Goal: Task Accomplishment & Management: Manage account settings

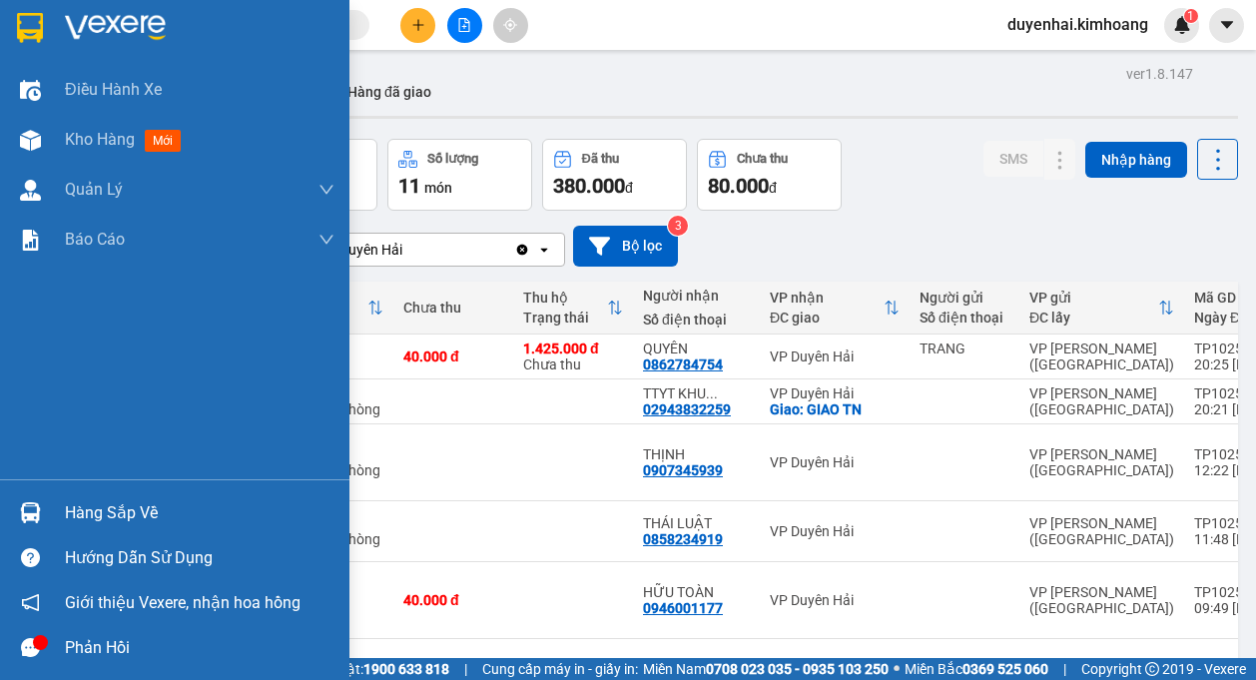
click at [66, 510] on div "Hàng sắp về" at bounding box center [200, 513] width 270 height 30
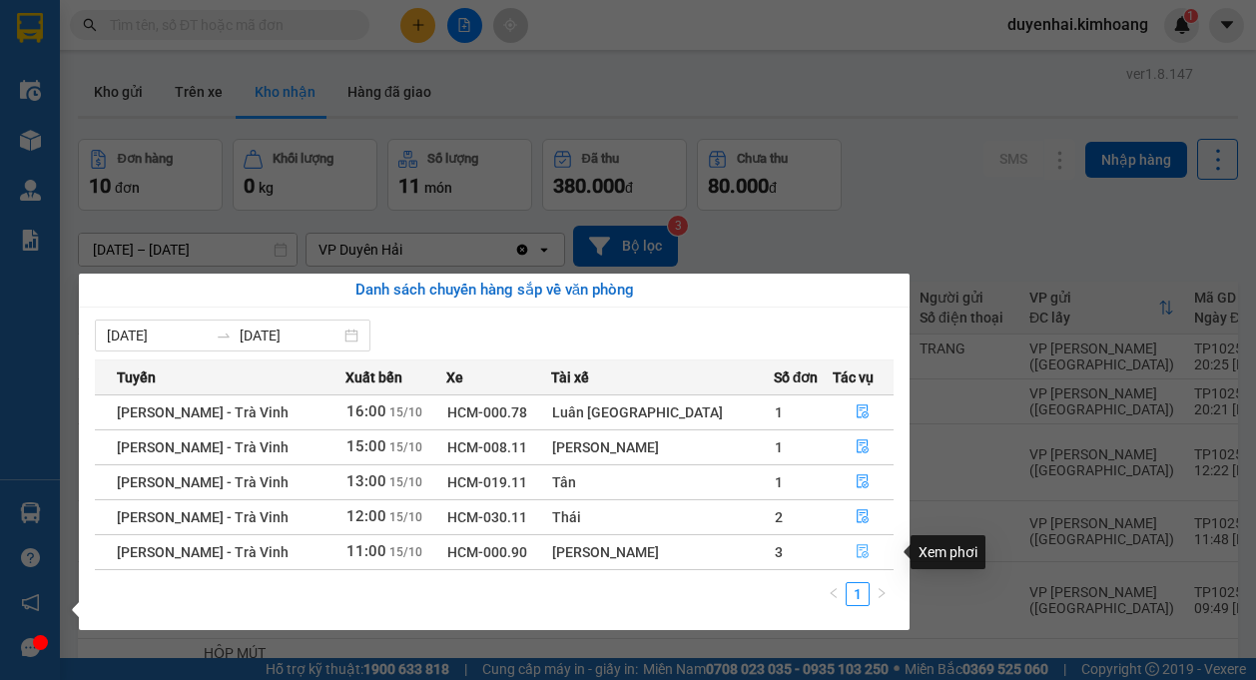
click at [845, 555] on button "button" at bounding box center [864, 552] width 60 height 32
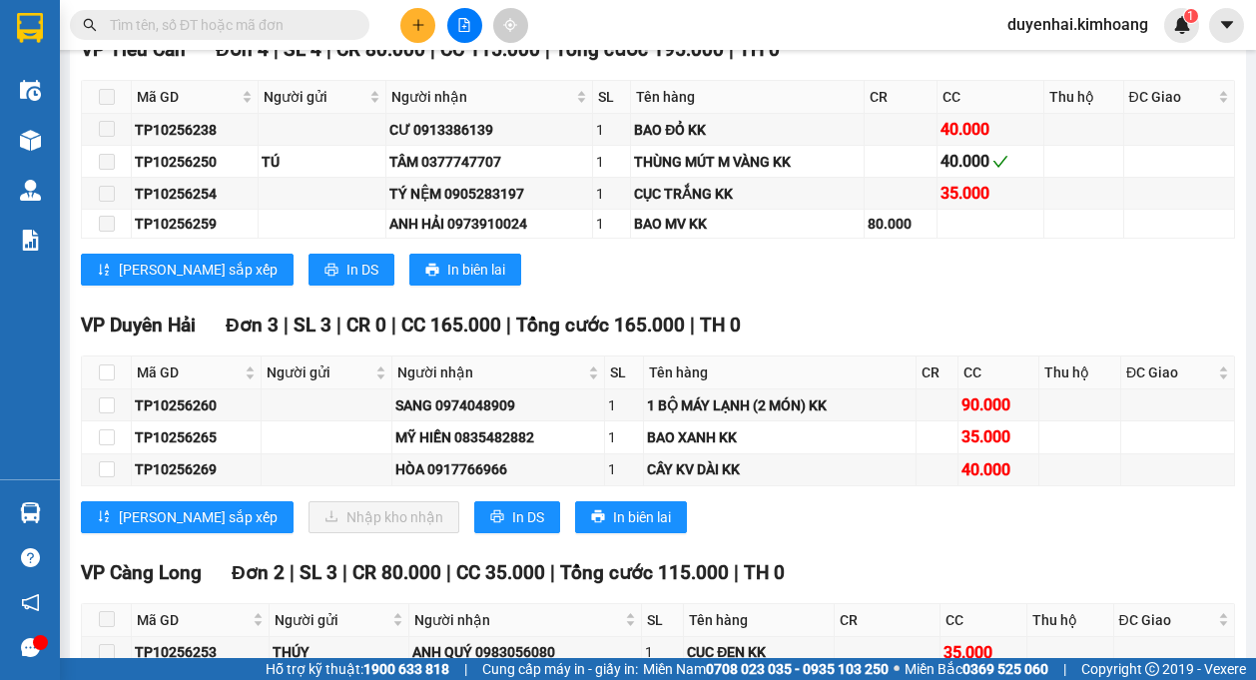
scroll to position [1797, 0]
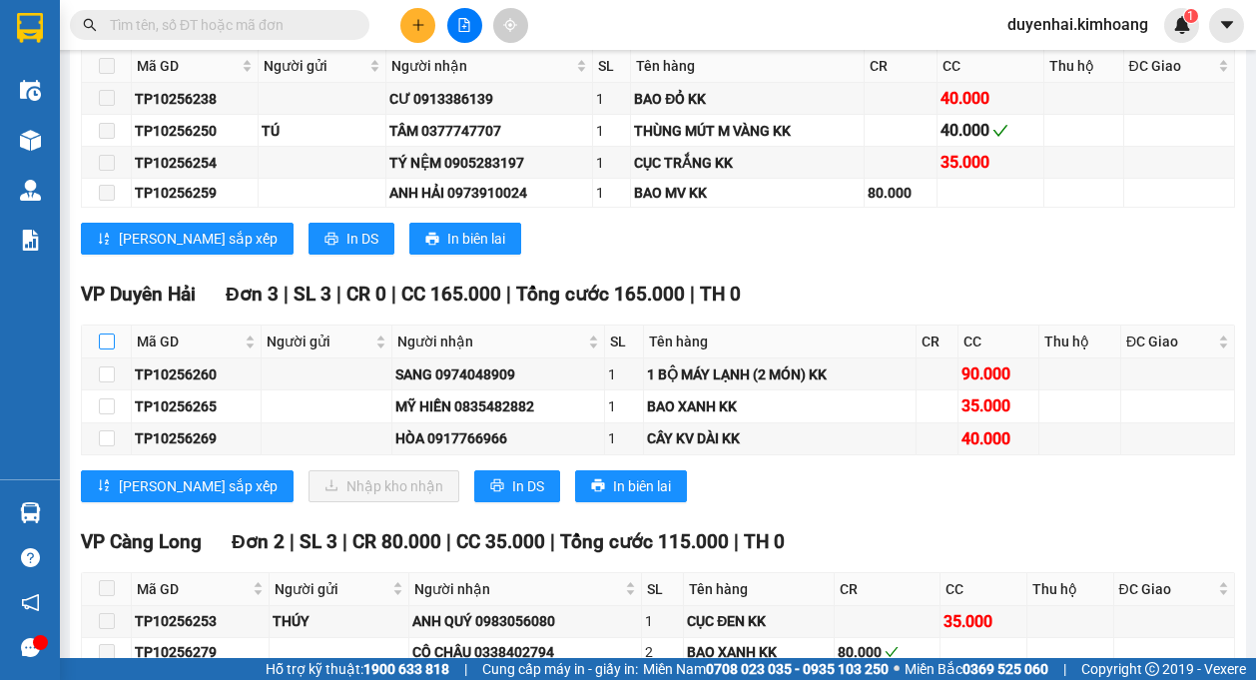
click at [103, 336] on input "checkbox" at bounding box center [107, 341] width 16 height 16
checkbox input "true"
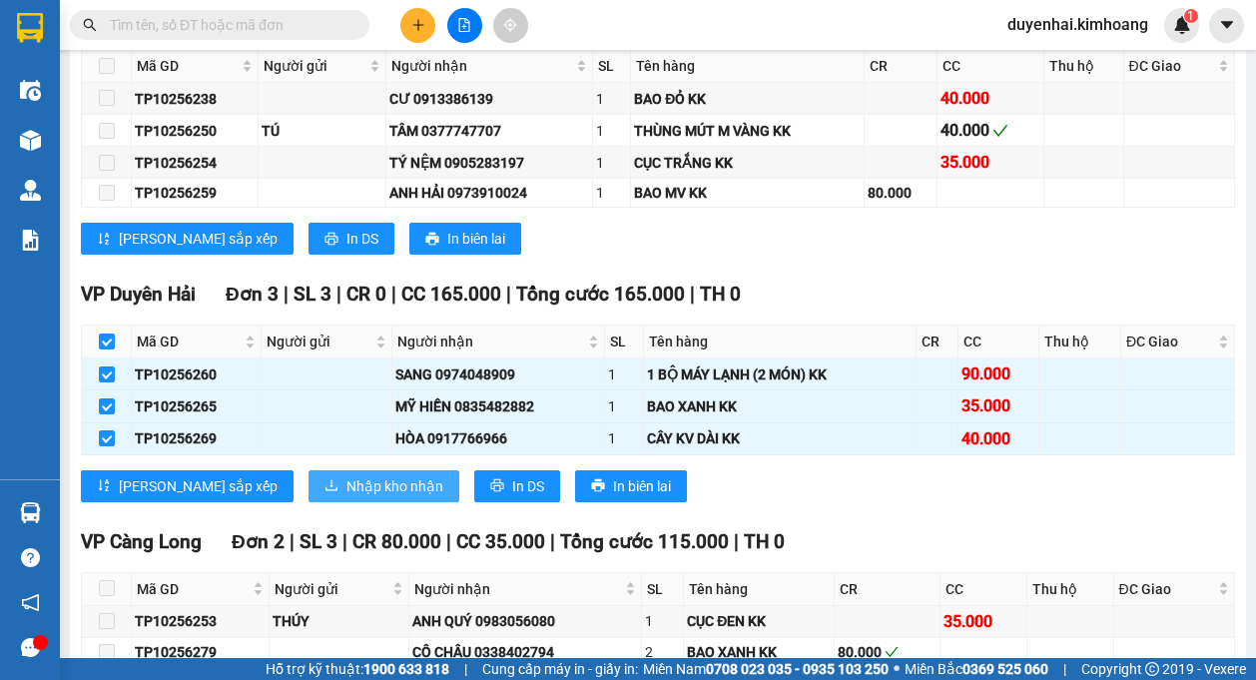
click at [346, 485] on span "Nhập kho nhận" at bounding box center [394, 486] width 97 height 22
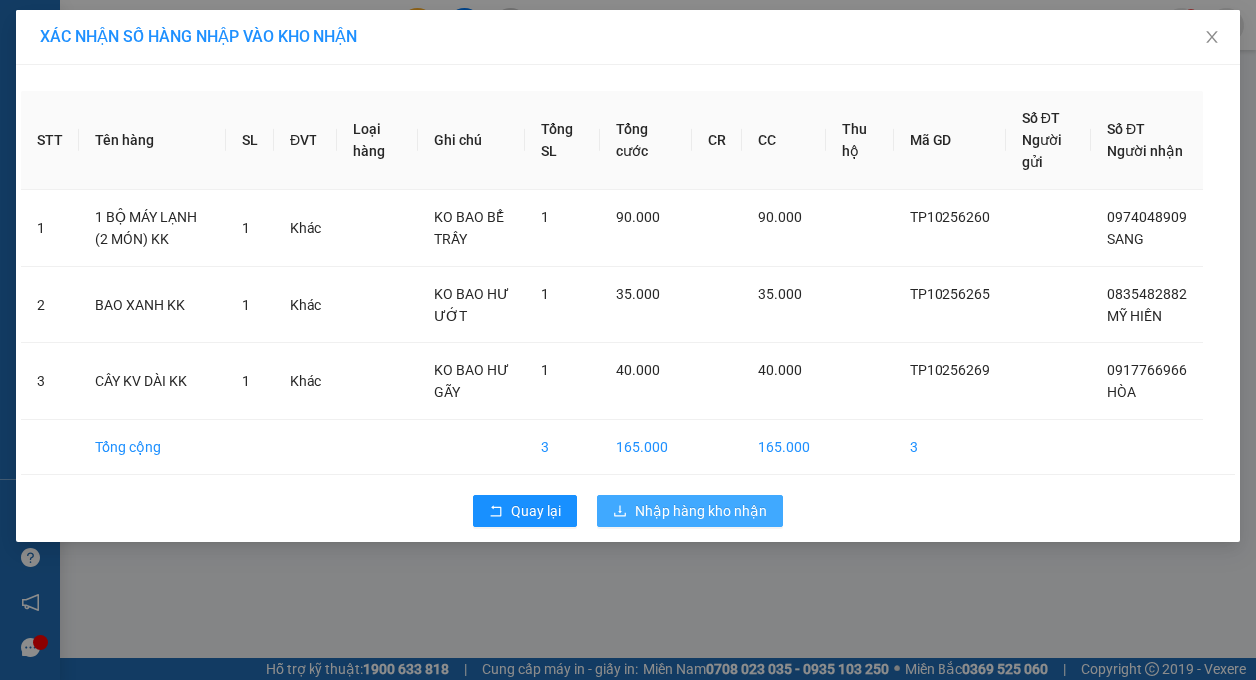
click at [678, 515] on span "Nhập hàng kho nhận" at bounding box center [701, 511] width 132 height 22
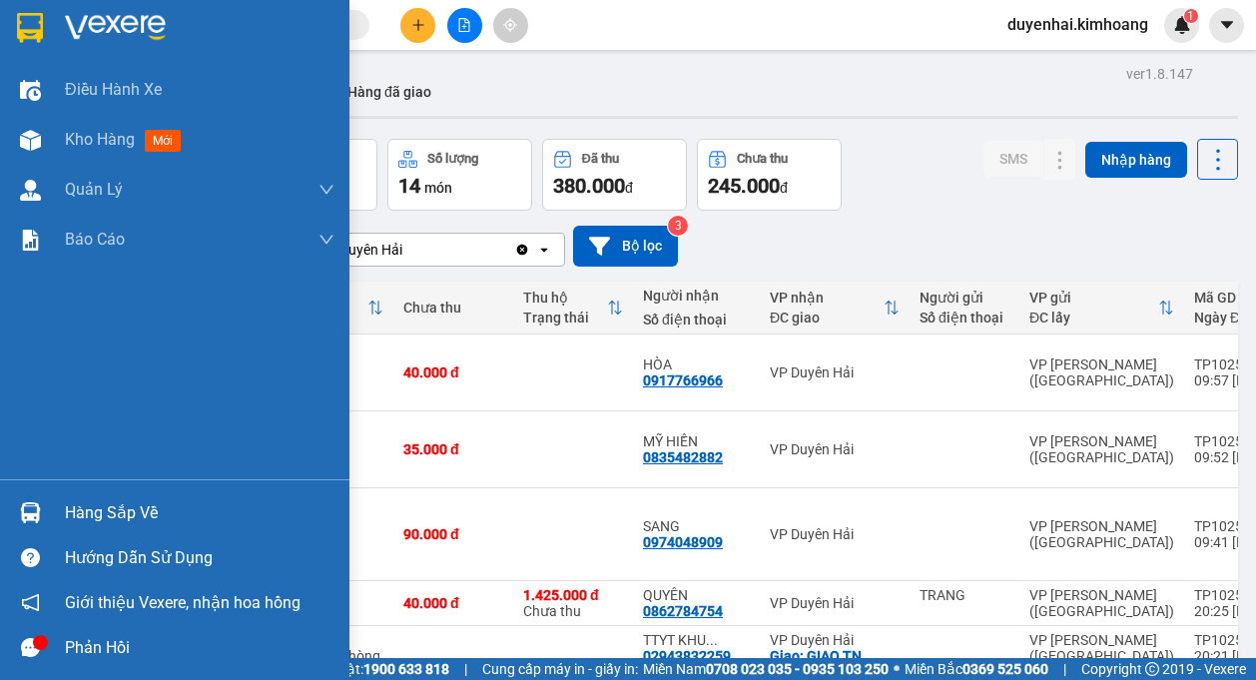
click at [91, 516] on div "Hàng sắp về" at bounding box center [200, 513] width 270 height 30
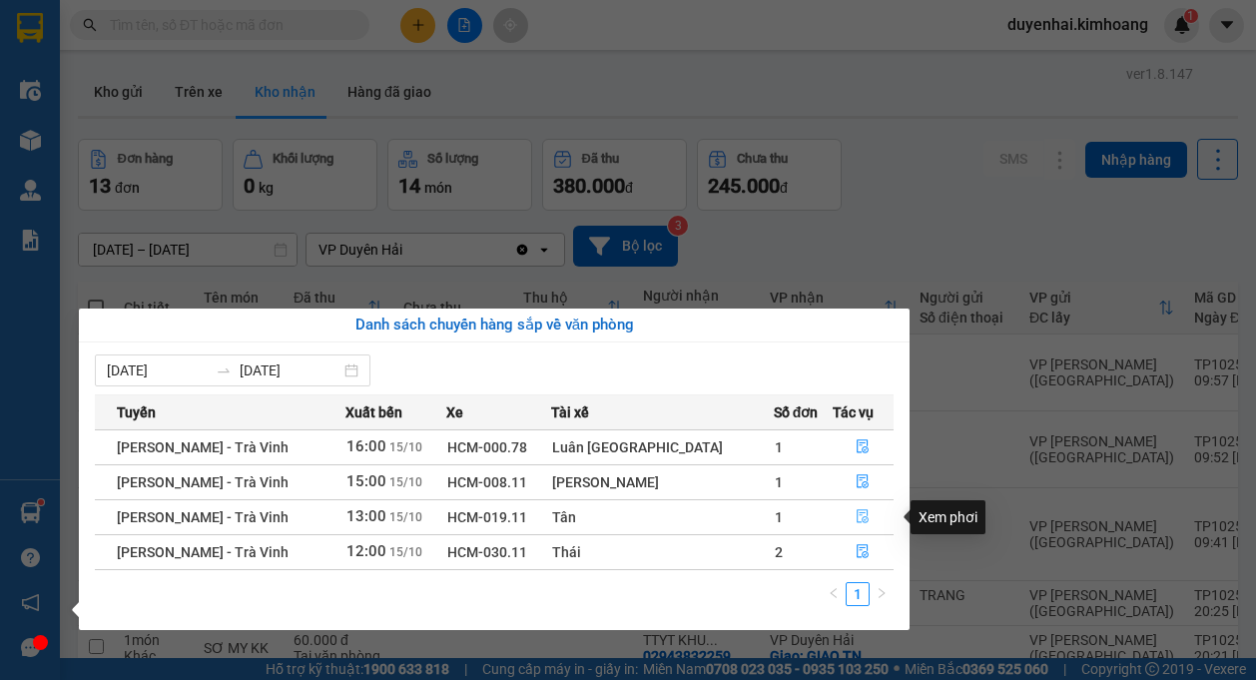
click at [846, 512] on button "button" at bounding box center [864, 517] width 60 height 32
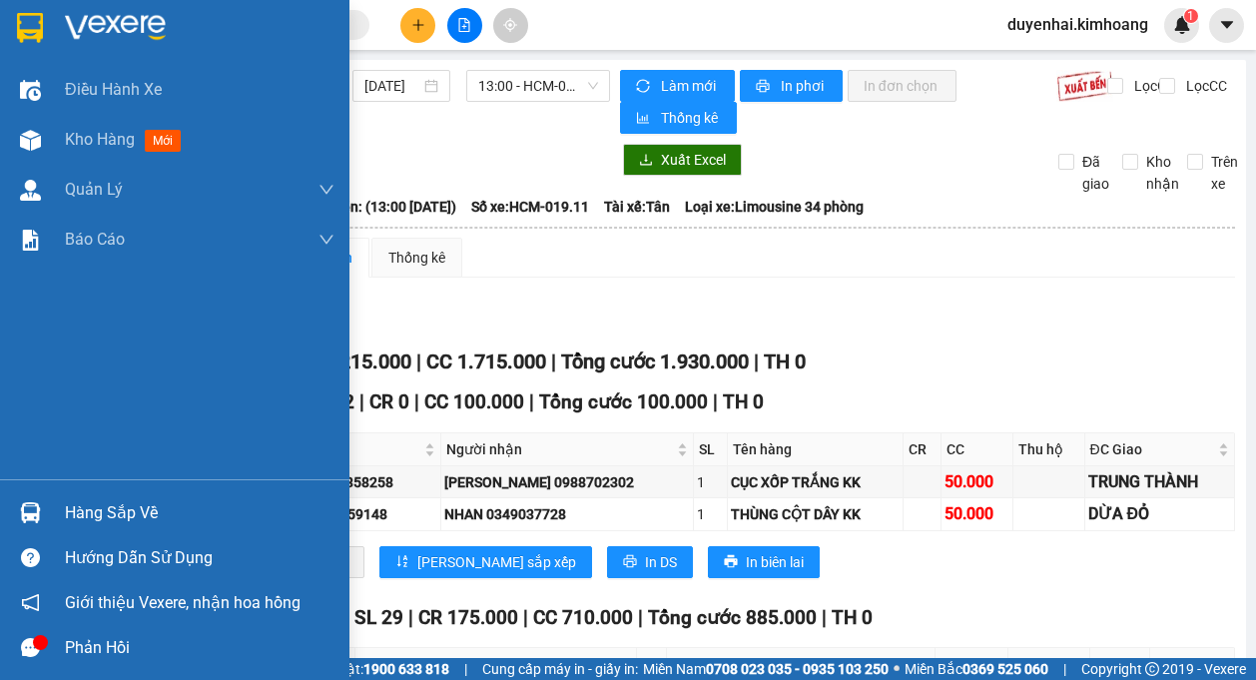
click at [115, 516] on div "Hàng sắp về" at bounding box center [200, 513] width 270 height 30
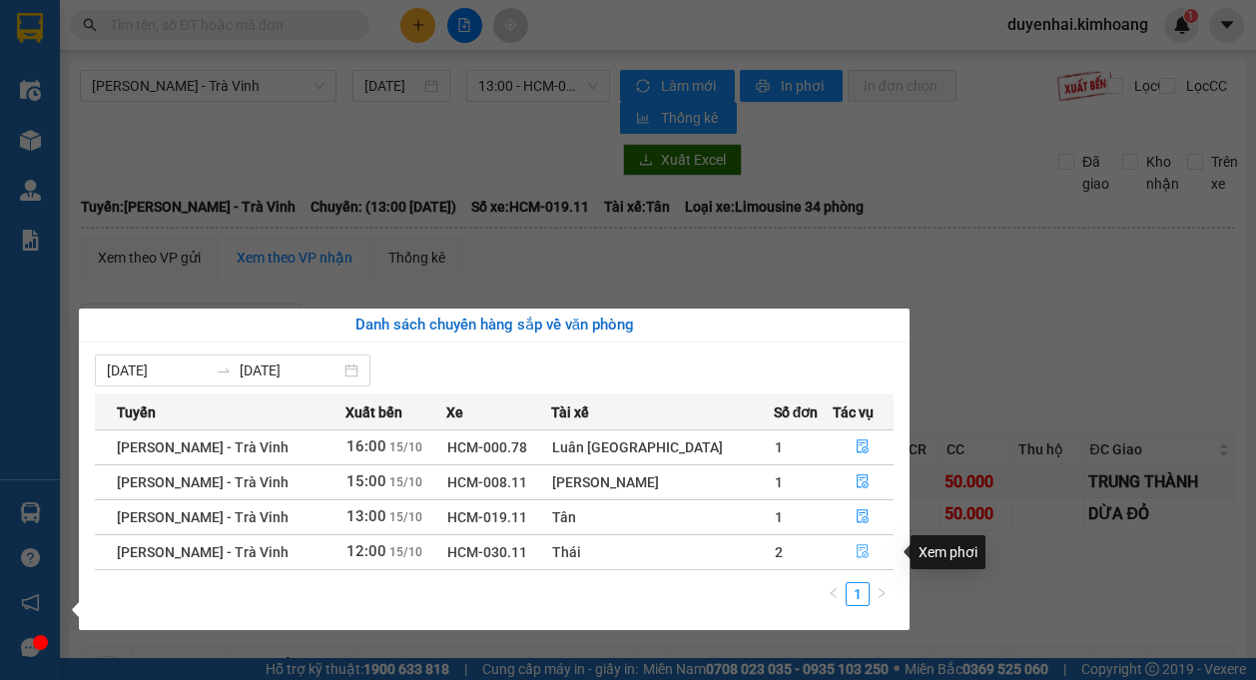
click at [867, 552] on button "button" at bounding box center [864, 552] width 60 height 32
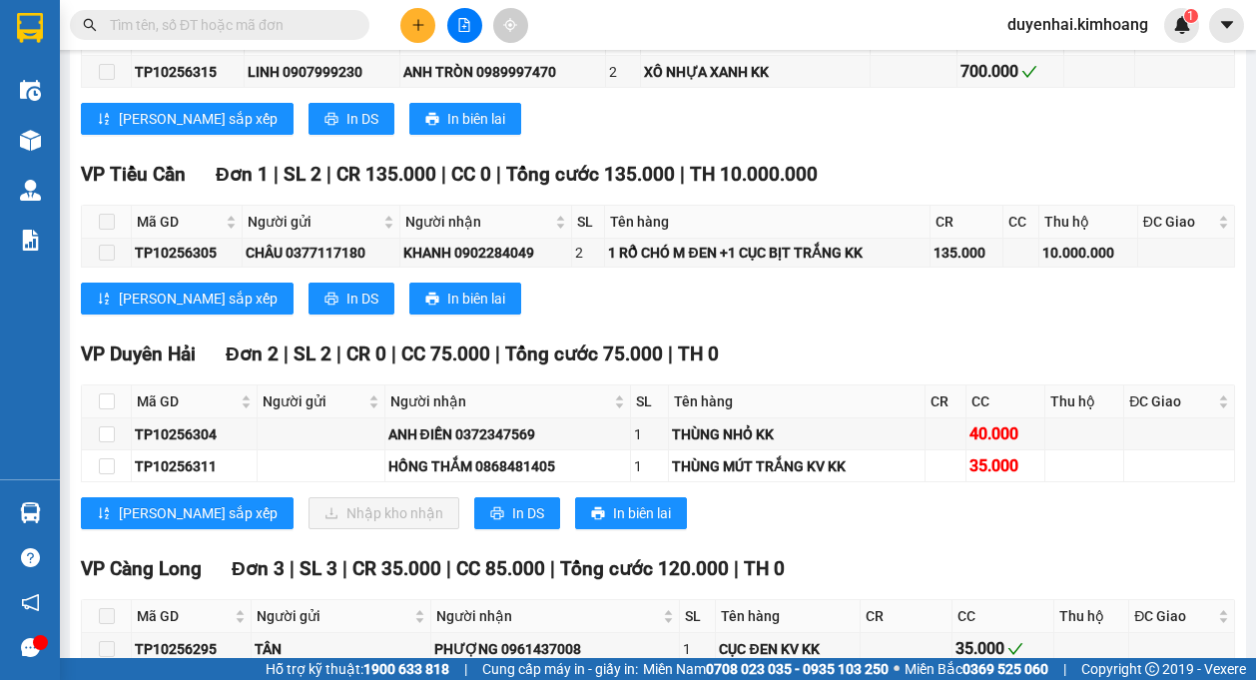
scroll to position [1697, 0]
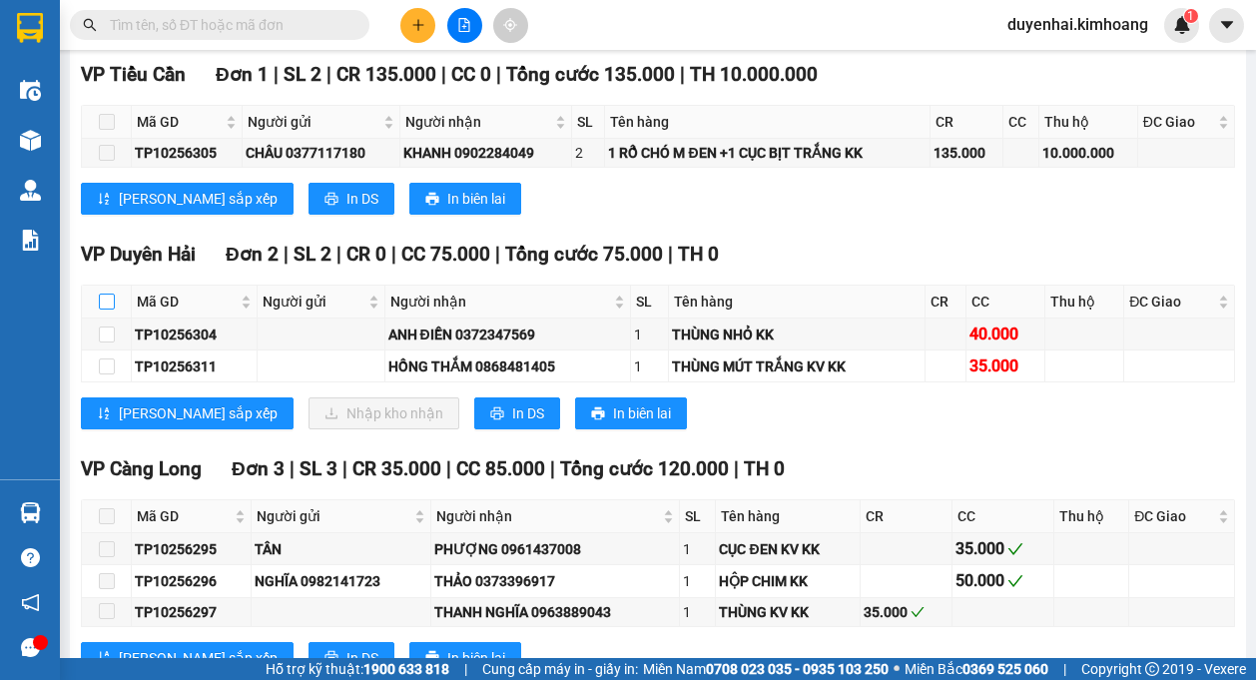
click at [101, 298] on input "checkbox" at bounding box center [107, 301] width 16 height 16
checkbox input "true"
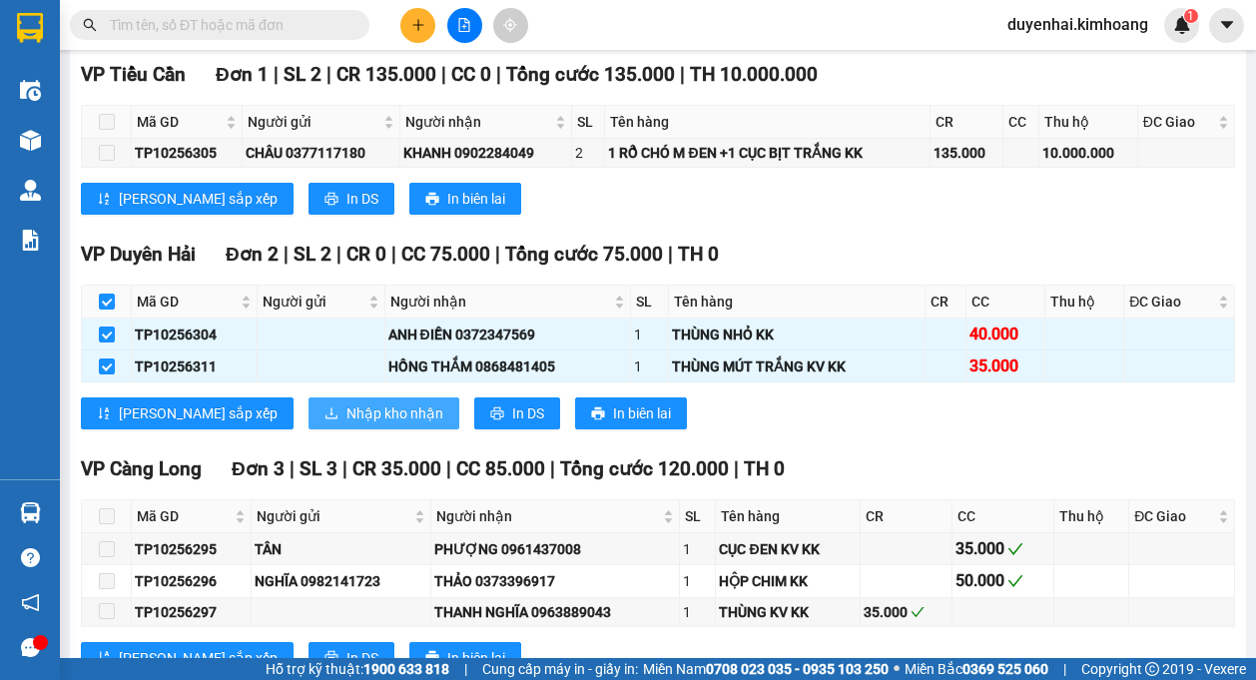
click at [346, 415] on span "Nhập kho nhận" at bounding box center [394, 413] width 97 height 22
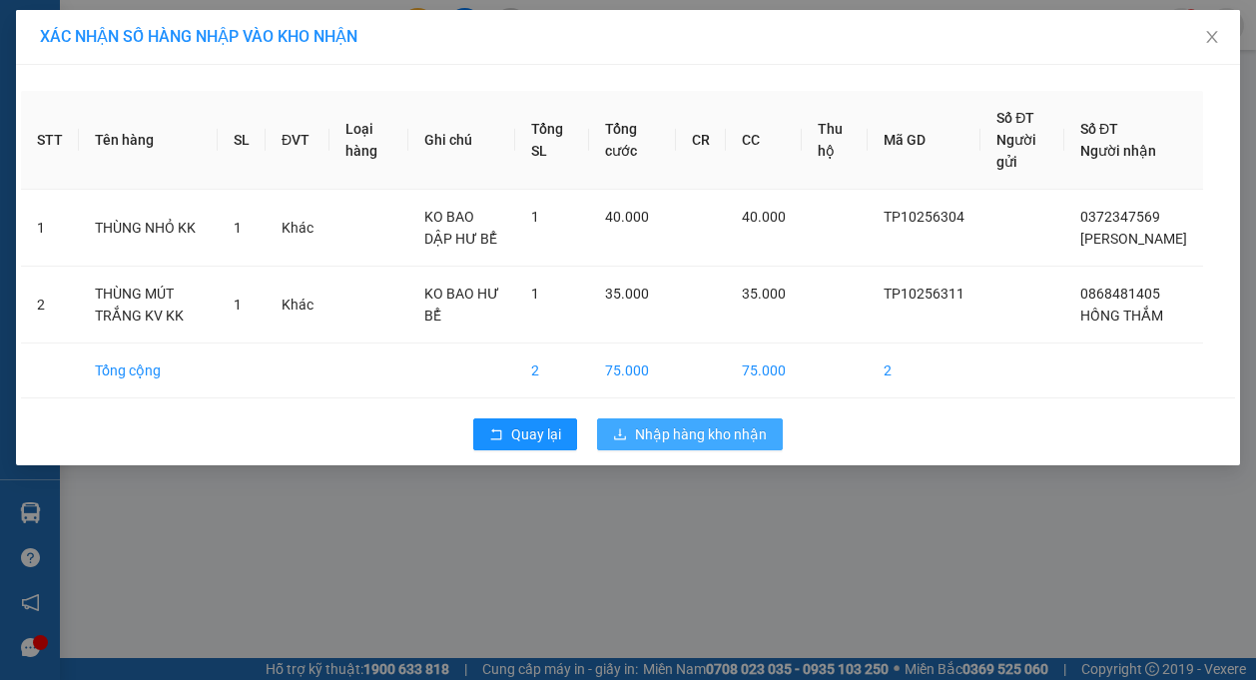
click at [660, 445] on span "Nhập hàng kho nhận" at bounding box center [701, 434] width 132 height 22
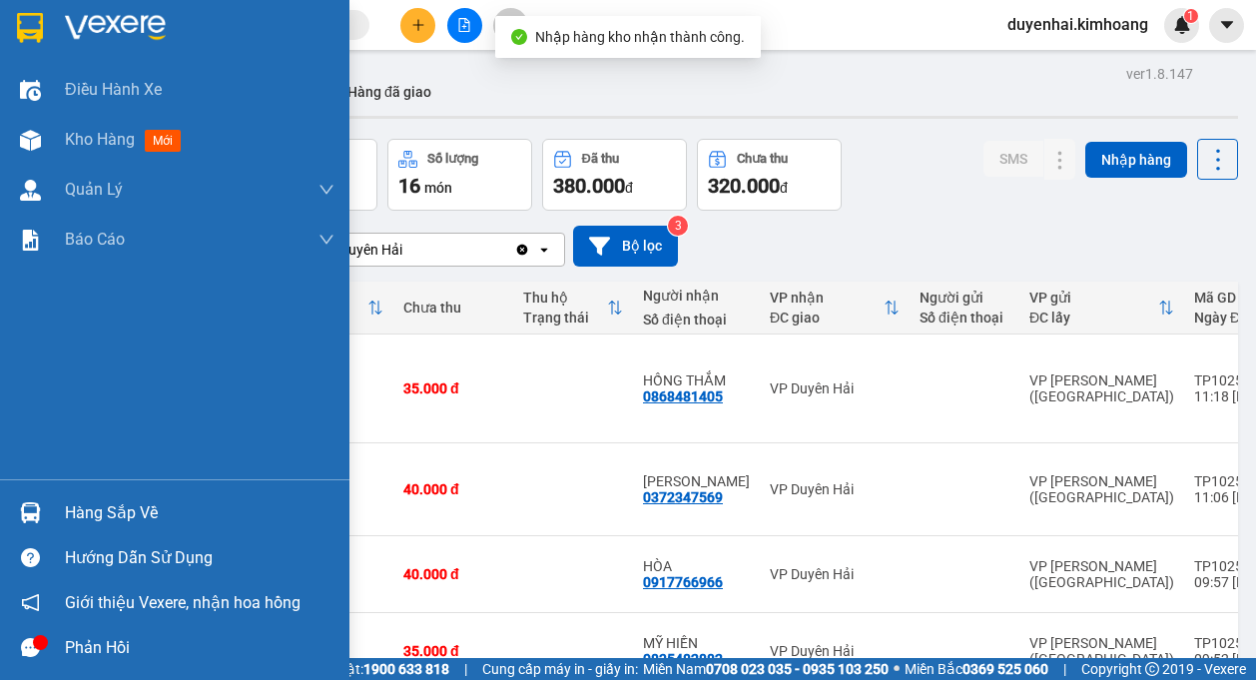
click at [102, 509] on div "Hàng sắp về" at bounding box center [200, 513] width 270 height 30
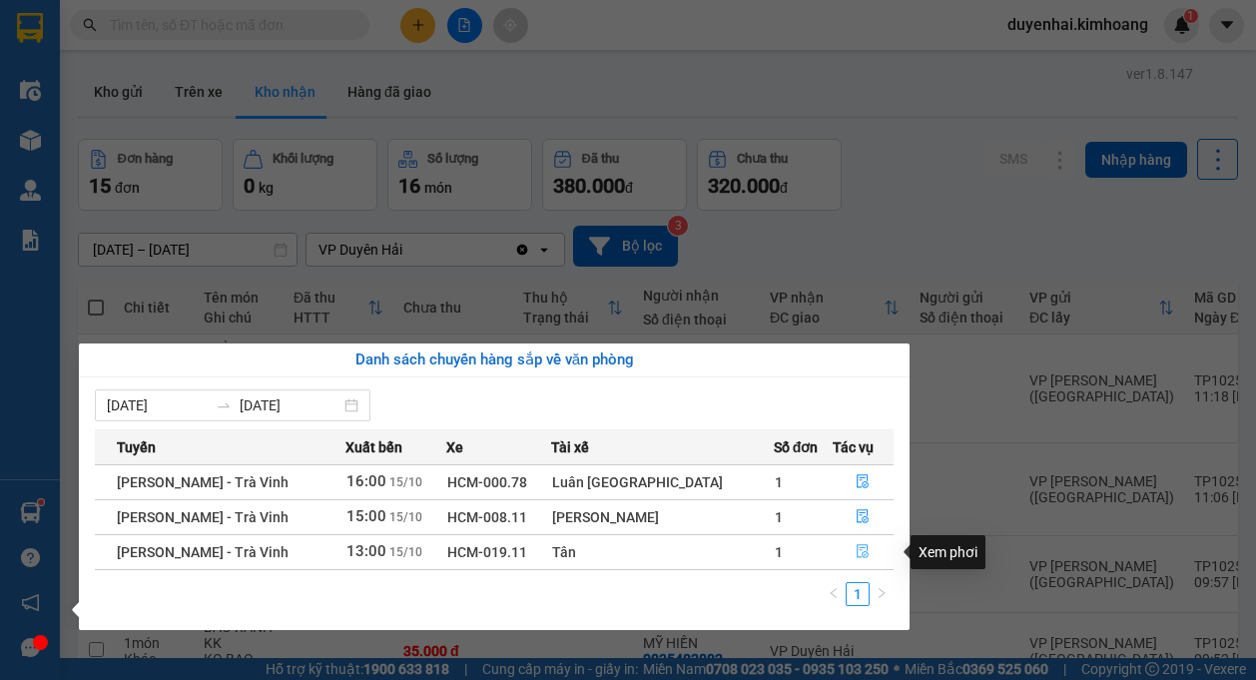
click at [855, 559] on span "file-done" at bounding box center [862, 552] width 14 height 16
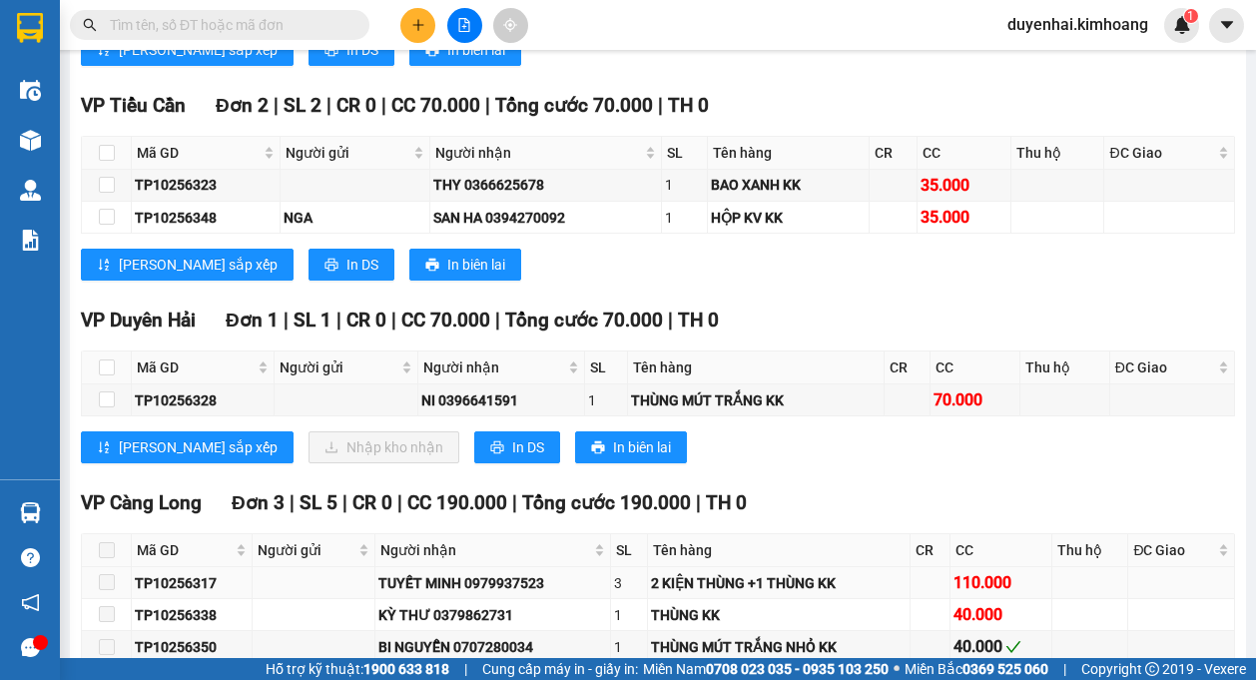
scroll to position [1797, 0]
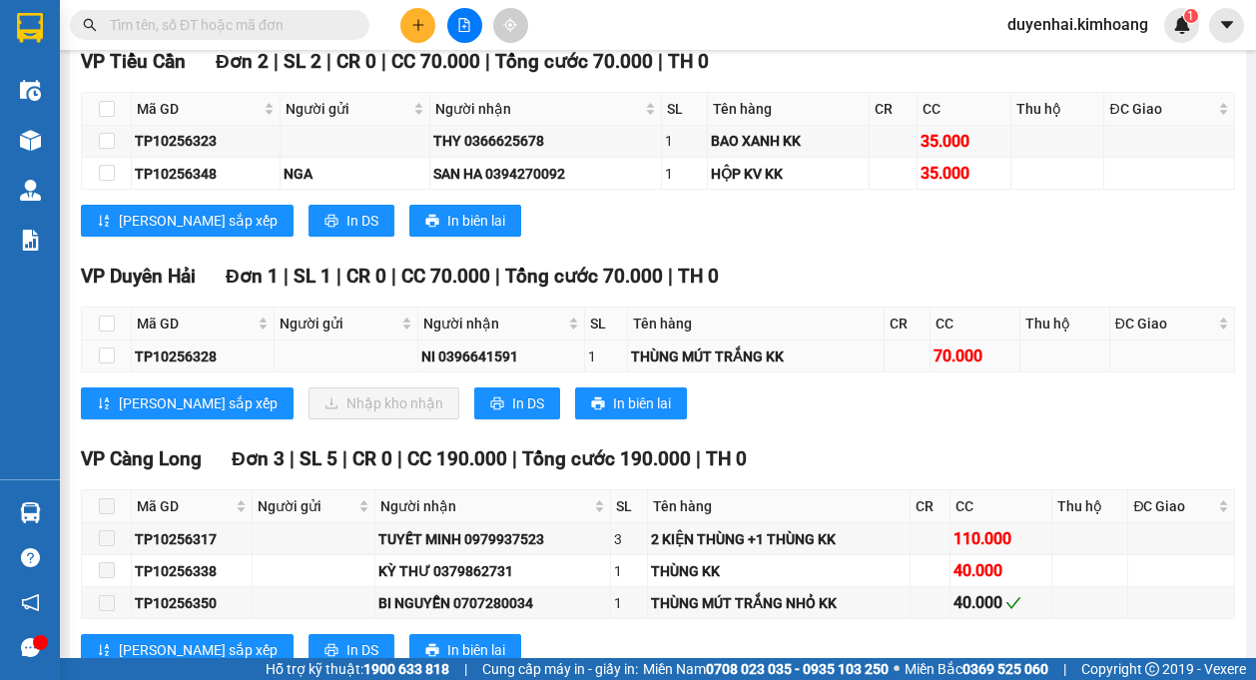
click at [97, 349] on td at bounding box center [107, 356] width 50 height 32
click at [106, 356] on input "checkbox" at bounding box center [107, 355] width 16 height 16
checkbox input "true"
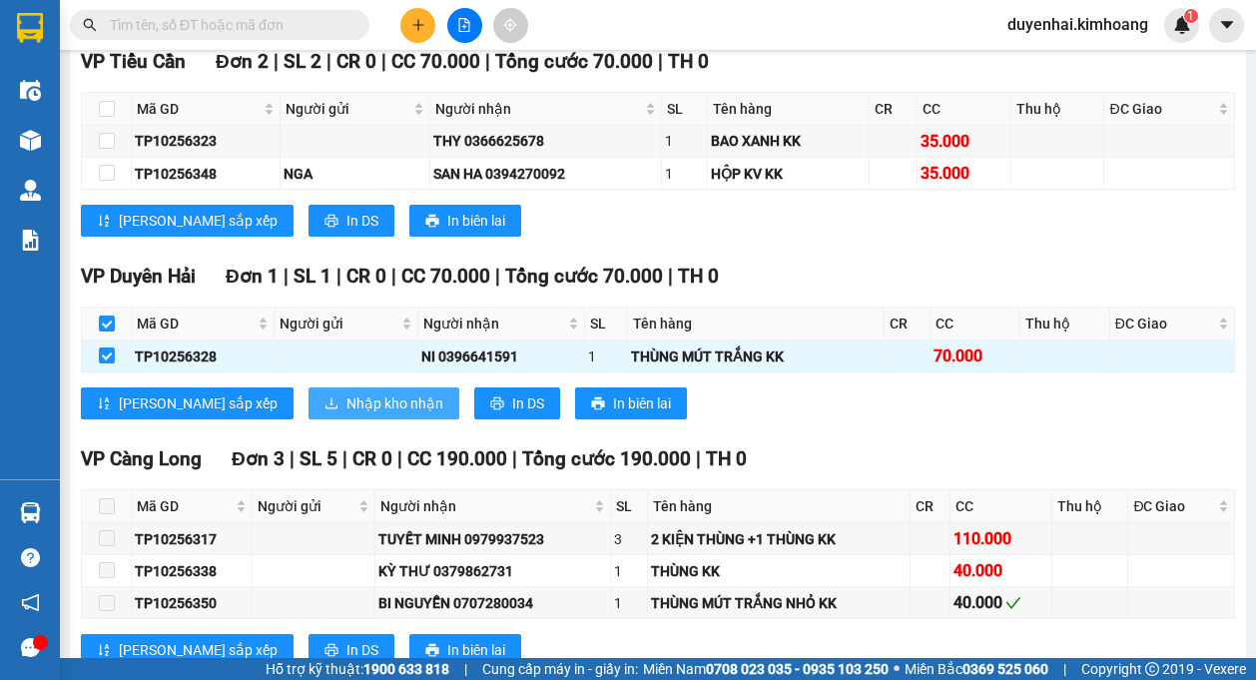
click at [346, 397] on span "Nhập kho nhận" at bounding box center [394, 403] width 97 height 22
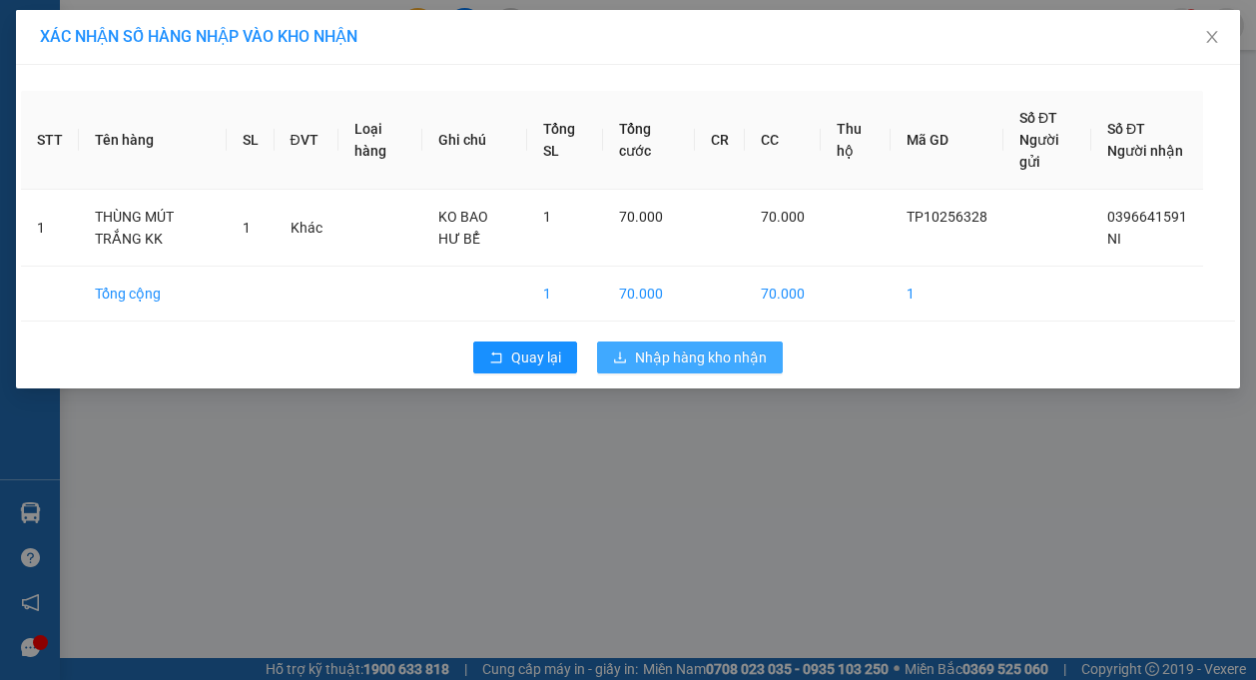
click at [647, 354] on span "Nhập hàng kho nhận" at bounding box center [701, 357] width 132 height 22
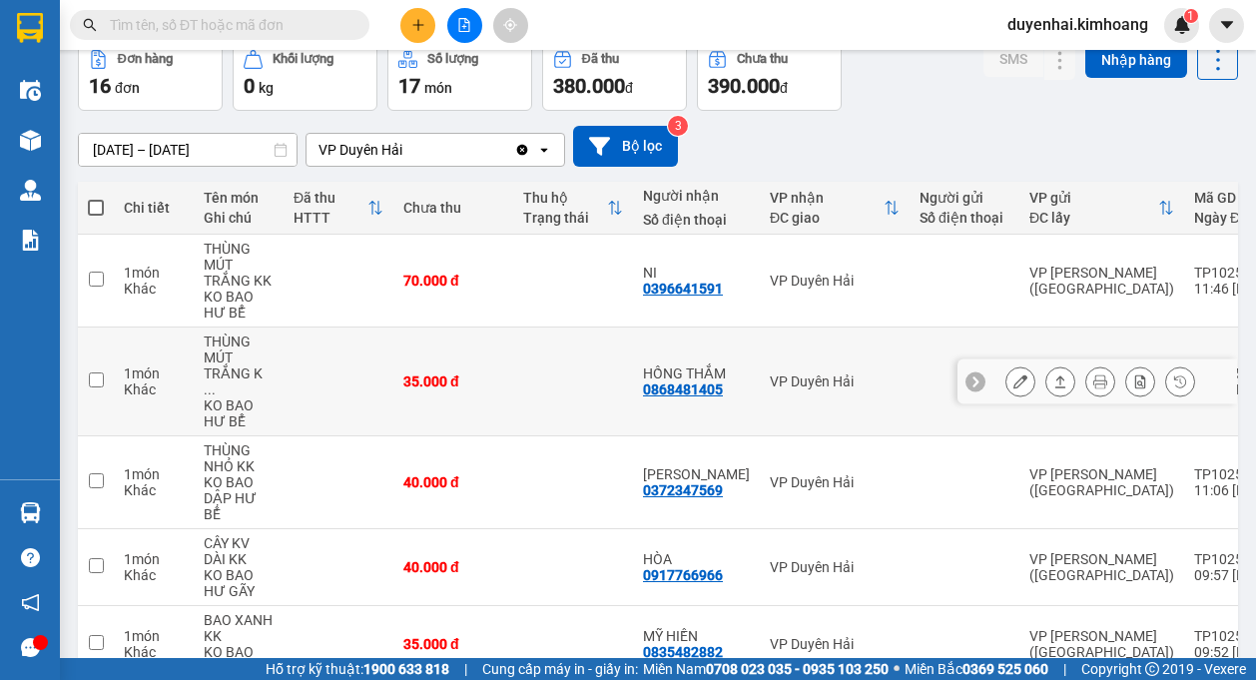
scroll to position [200, 0]
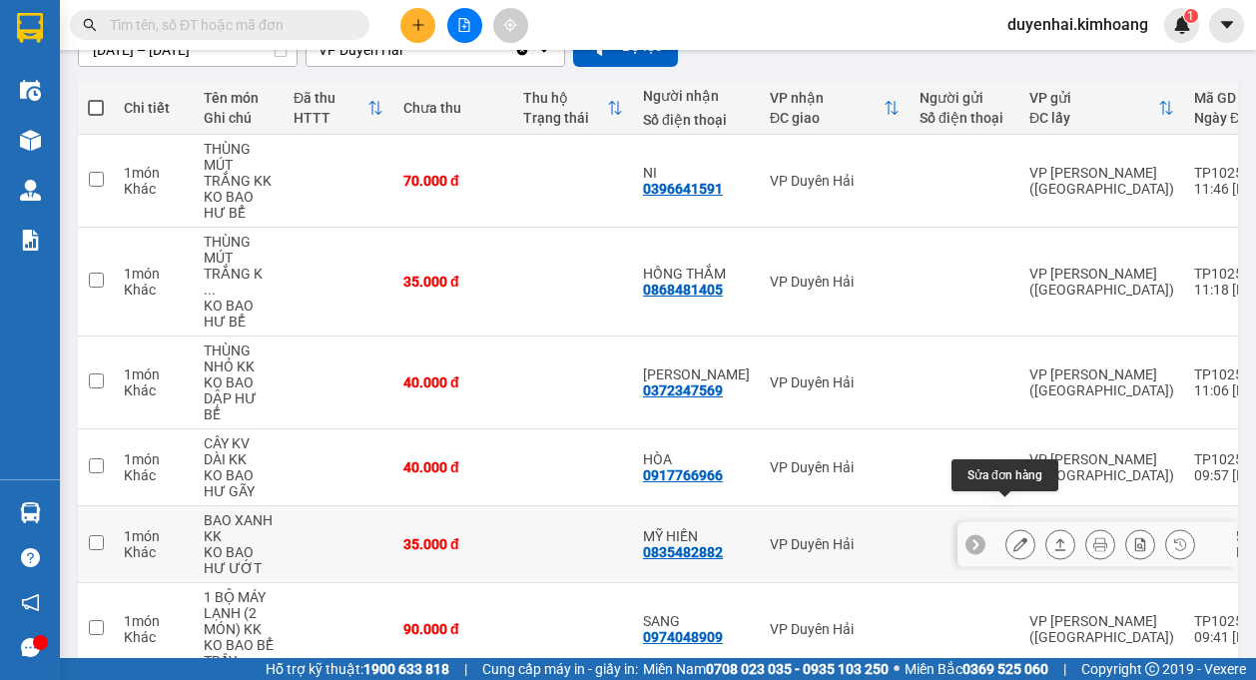
click at [1012, 527] on button at bounding box center [1020, 544] width 28 height 35
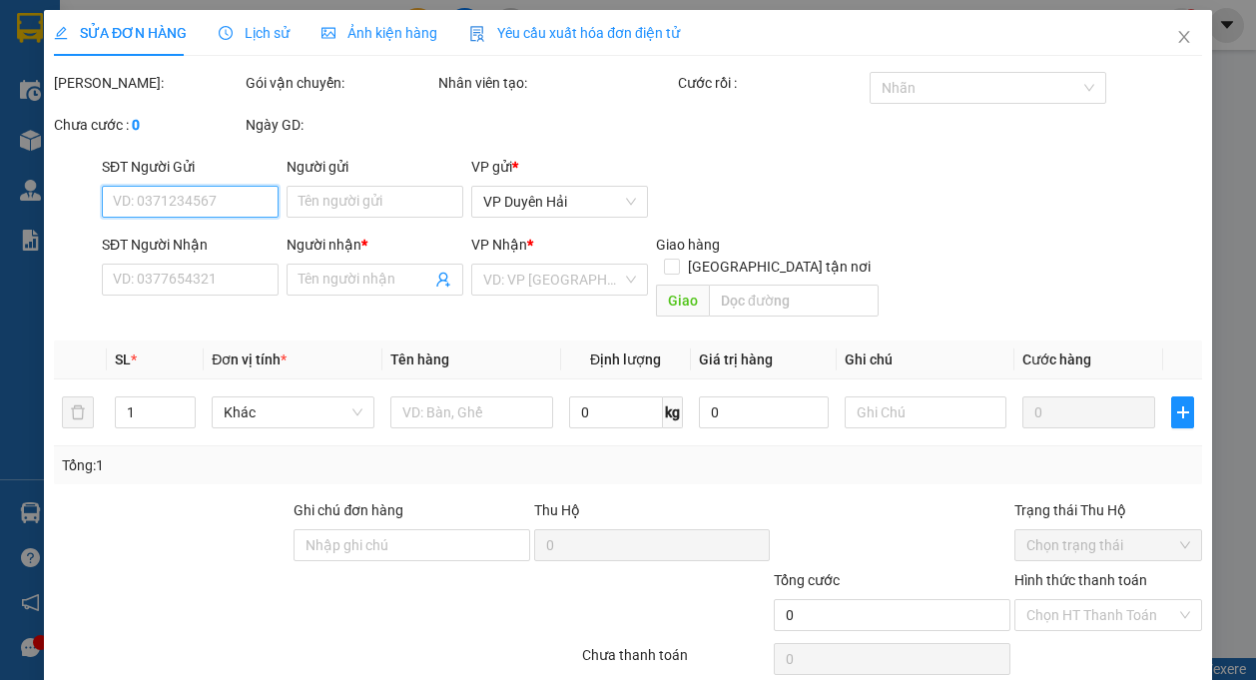
type input "0835482882"
type input "MỸ HIỀN"
type input "35.000"
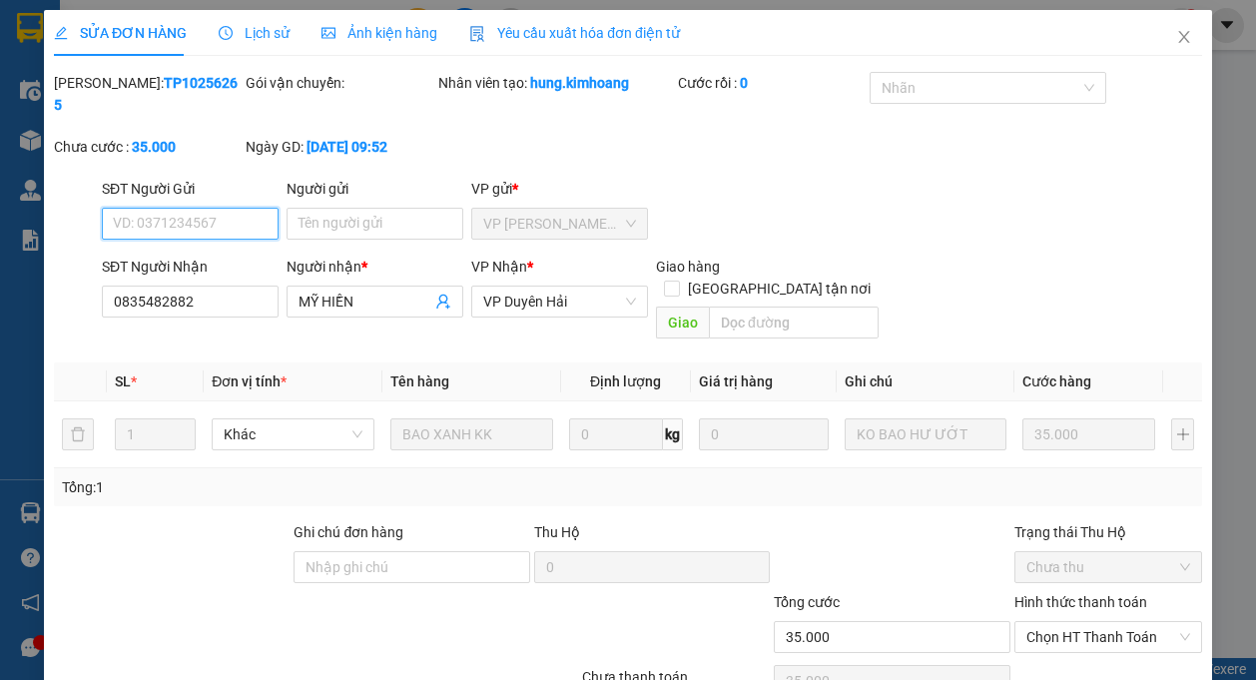
scroll to position [63, 0]
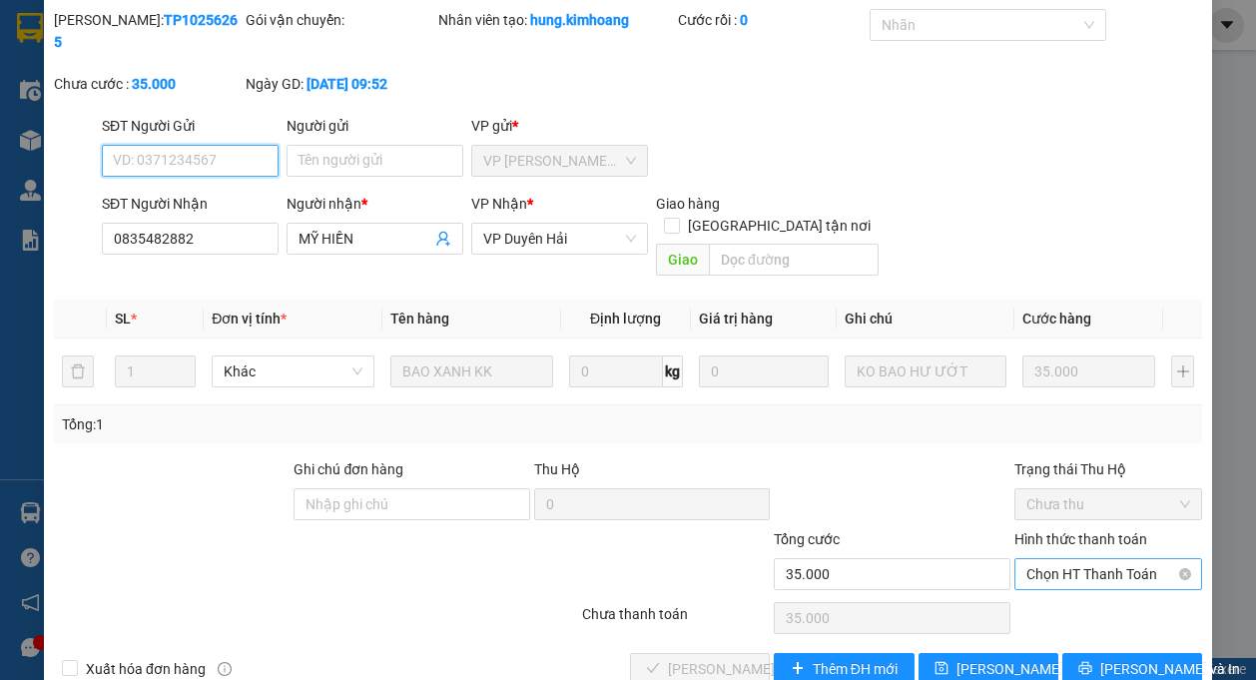
click at [1062, 559] on span "Chọn HT Thanh Toán" at bounding box center [1108, 574] width 164 height 30
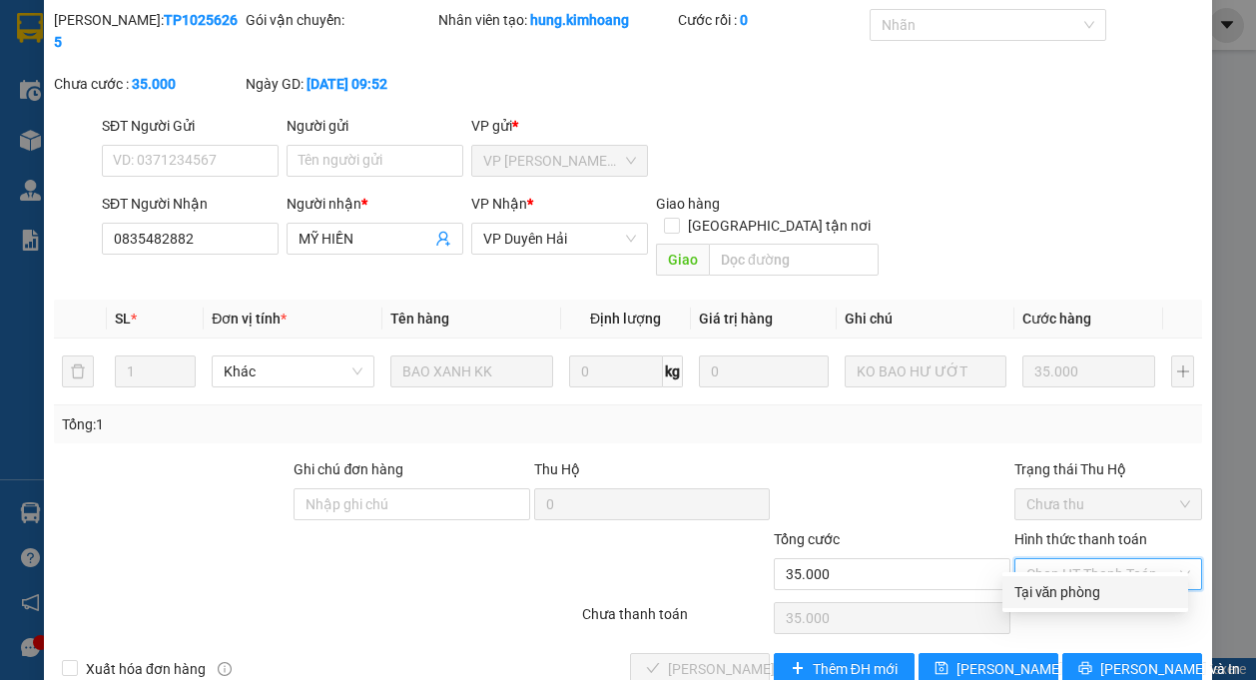
click at [1071, 588] on div "Tại văn phòng" at bounding box center [1095, 592] width 162 height 22
type input "0"
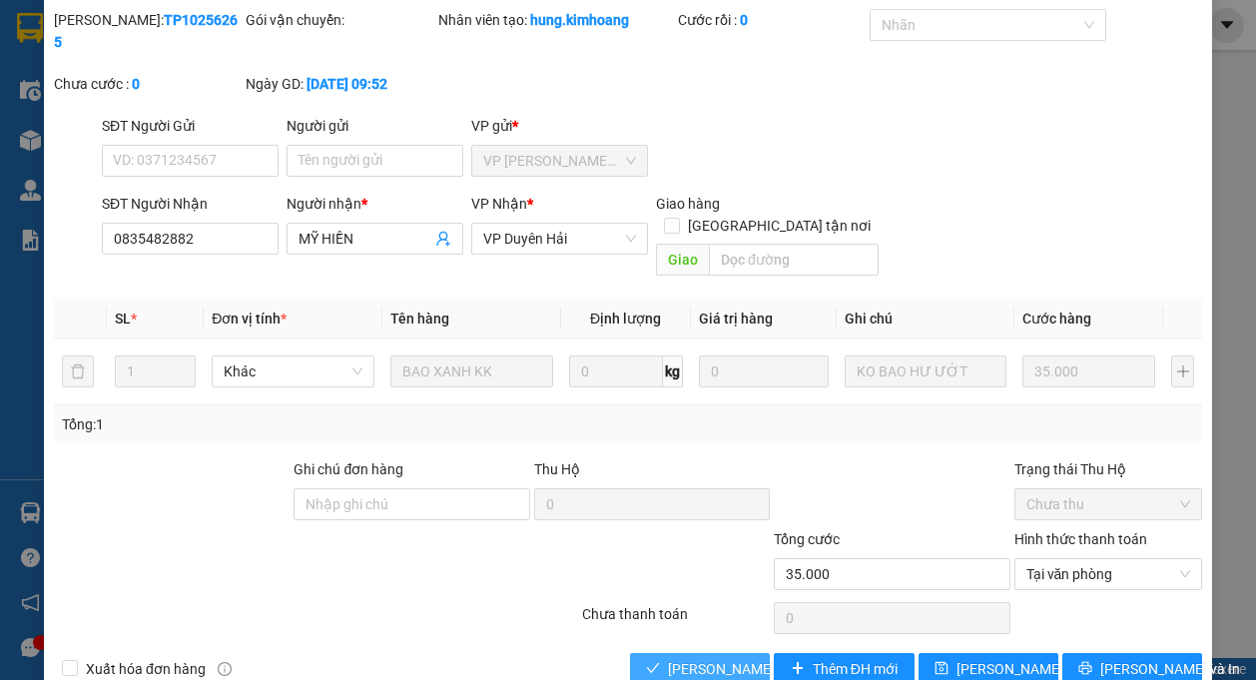
click at [729, 658] on span "[PERSON_NAME] và Giao hàng" at bounding box center [764, 669] width 192 height 22
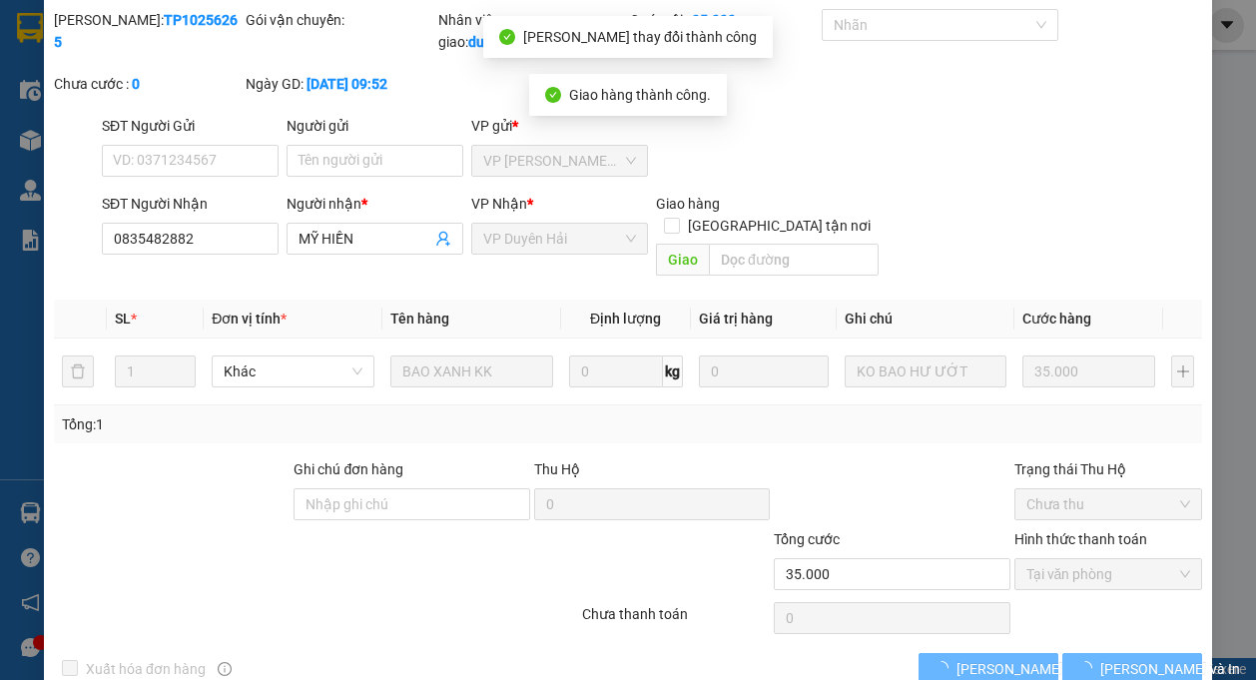
scroll to position [0, 0]
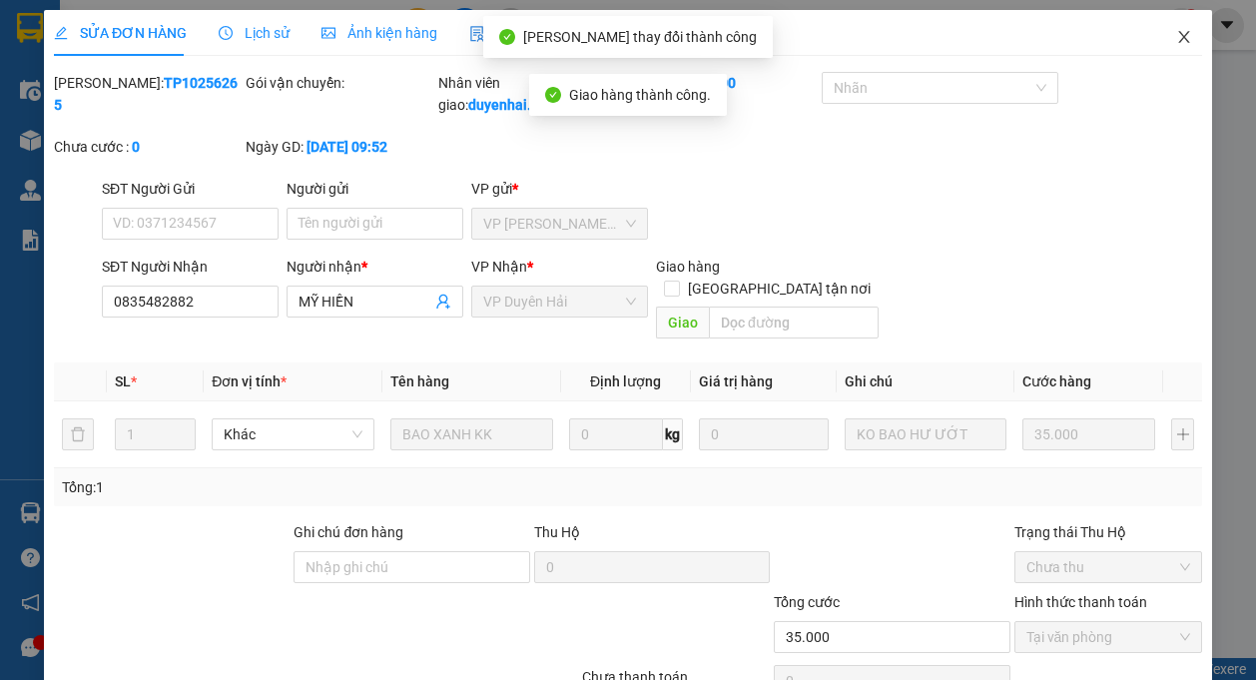
click at [1178, 37] on icon "close" at bounding box center [1183, 37] width 11 height 12
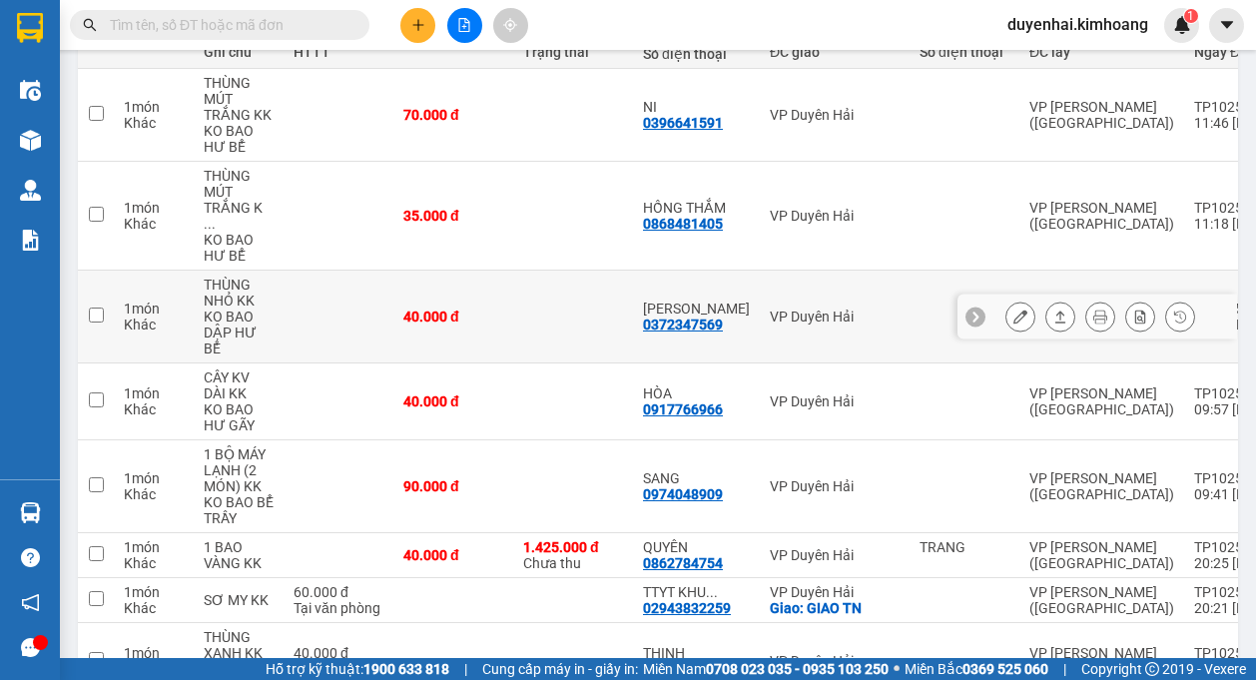
scroll to position [299, 0]
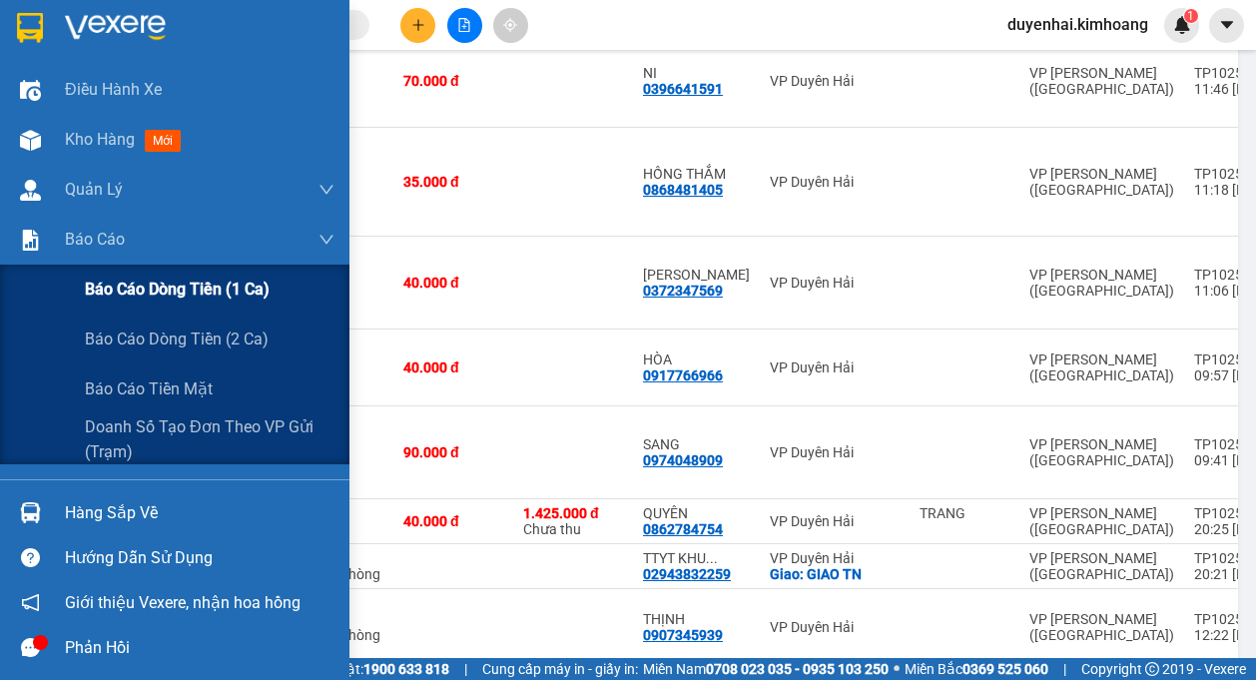
click at [112, 287] on span "Báo cáo dòng tiền (1 ca)" at bounding box center [177, 289] width 185 height 25
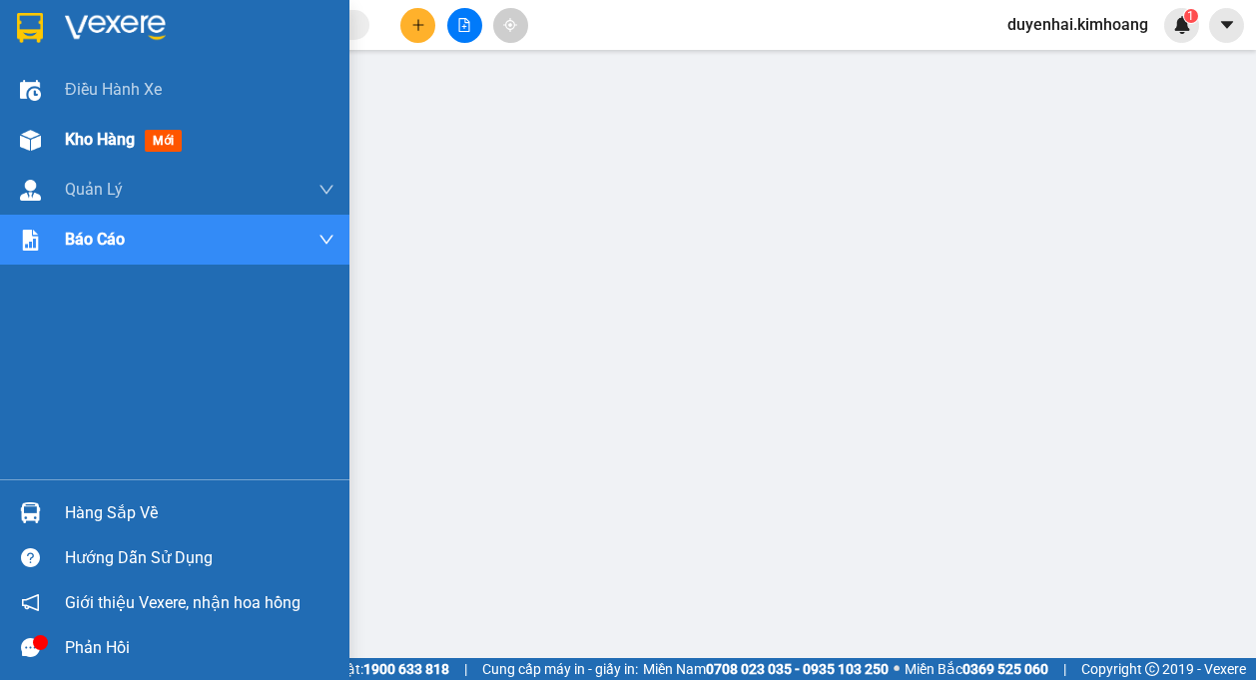
click at [81, 143] on span "Kho hàng" at bounding box center [100, 139] width 70 height 19
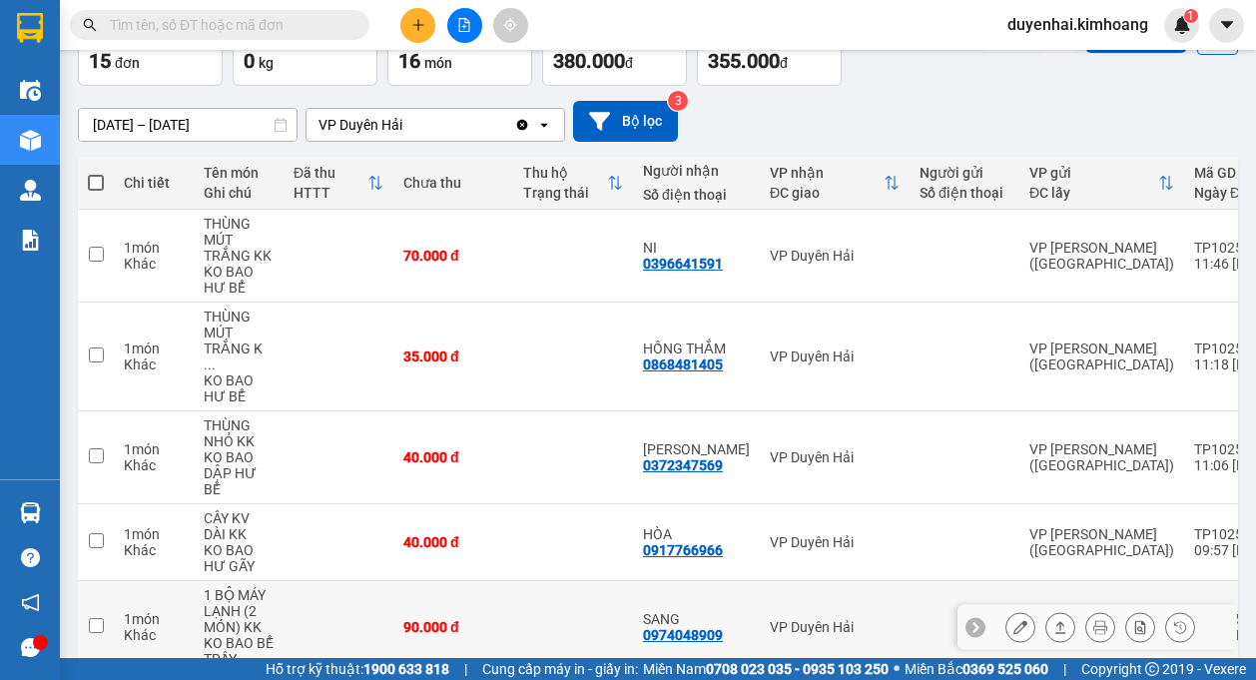
scroll to position [100, 0]
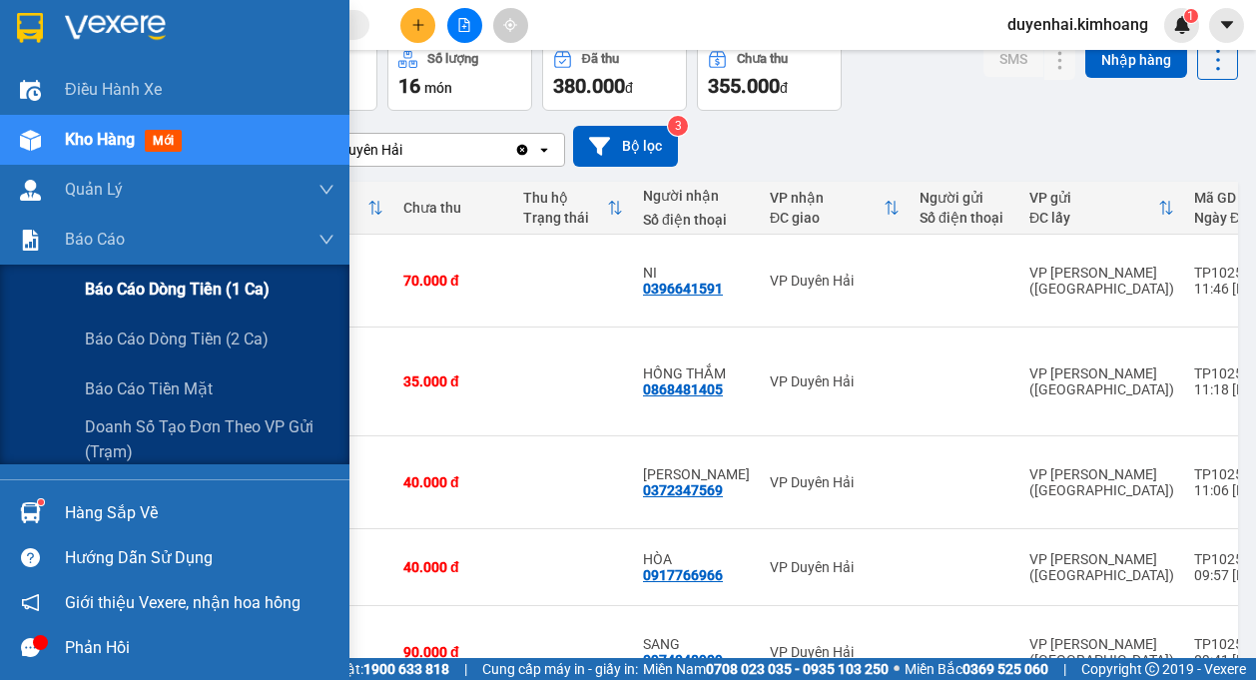
click at [138, 297] on span "Báo cáo dòng tiền (1 ca)" at bounding box center [177, 289] width 185 height 25
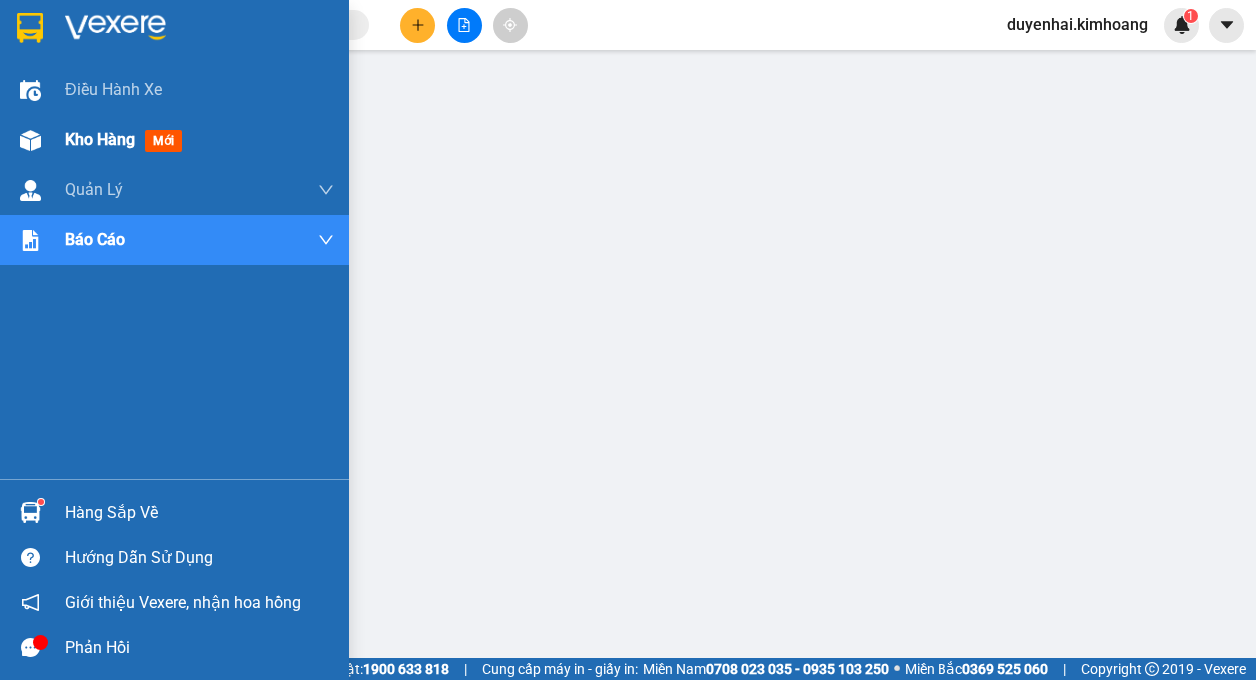
click at [91, 142] on span "Kho hàng" at bounding box center [100, 139] width 70 height 19
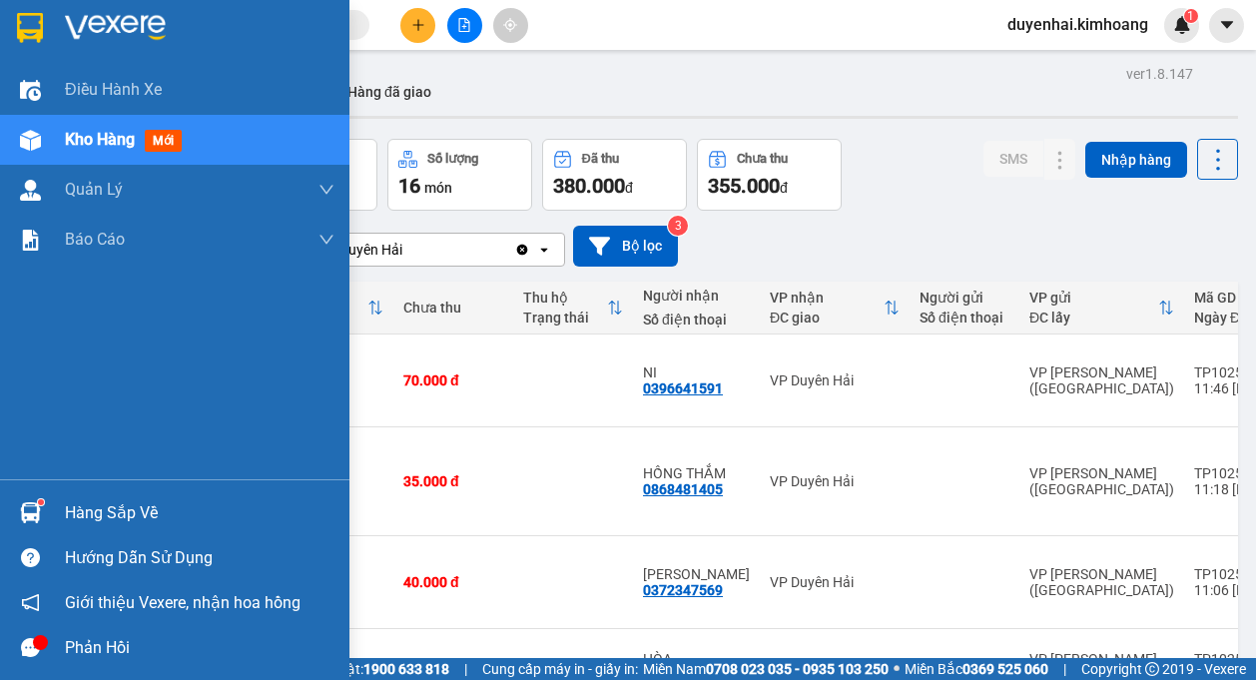
click at [97, 502] on div "Hàng sắp về" at bounding box center [200, 513] width 270 height 30
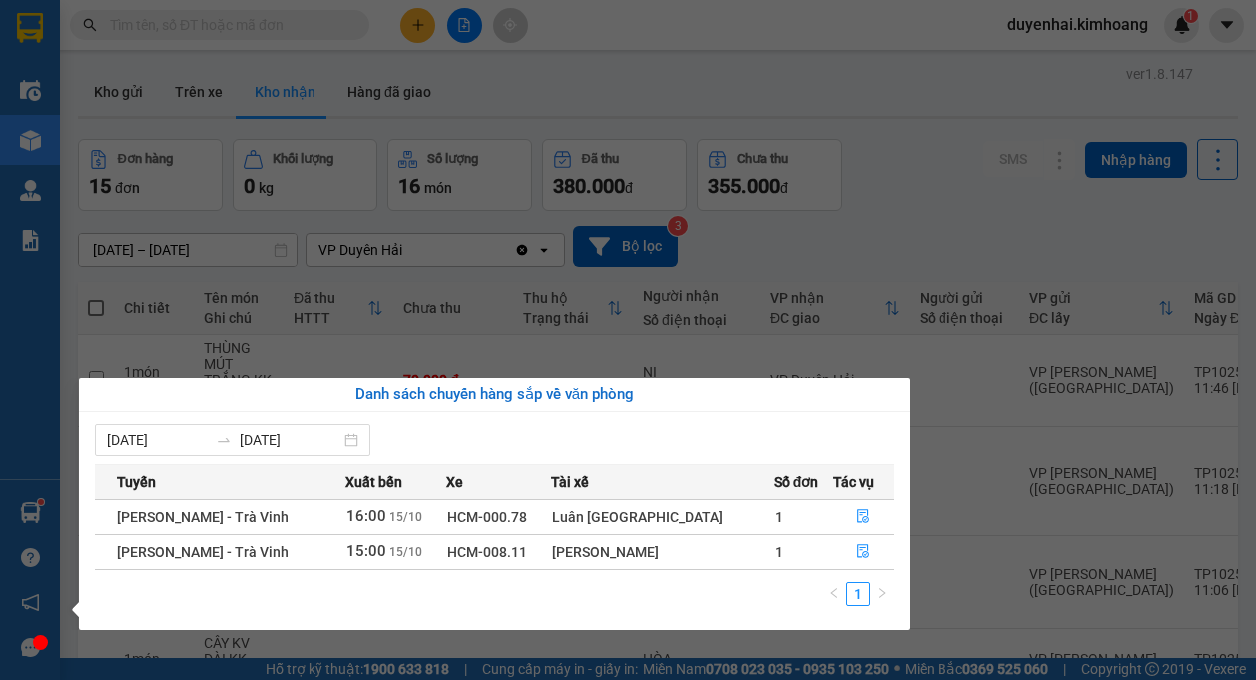
click at [30, 369] on div "Điều hành xe Kho hàng mới Quản [PERSON_NAME] lý chuyến Quản lý khách hàng mới B…" at bounding box center [30, 340] width 60 height 680
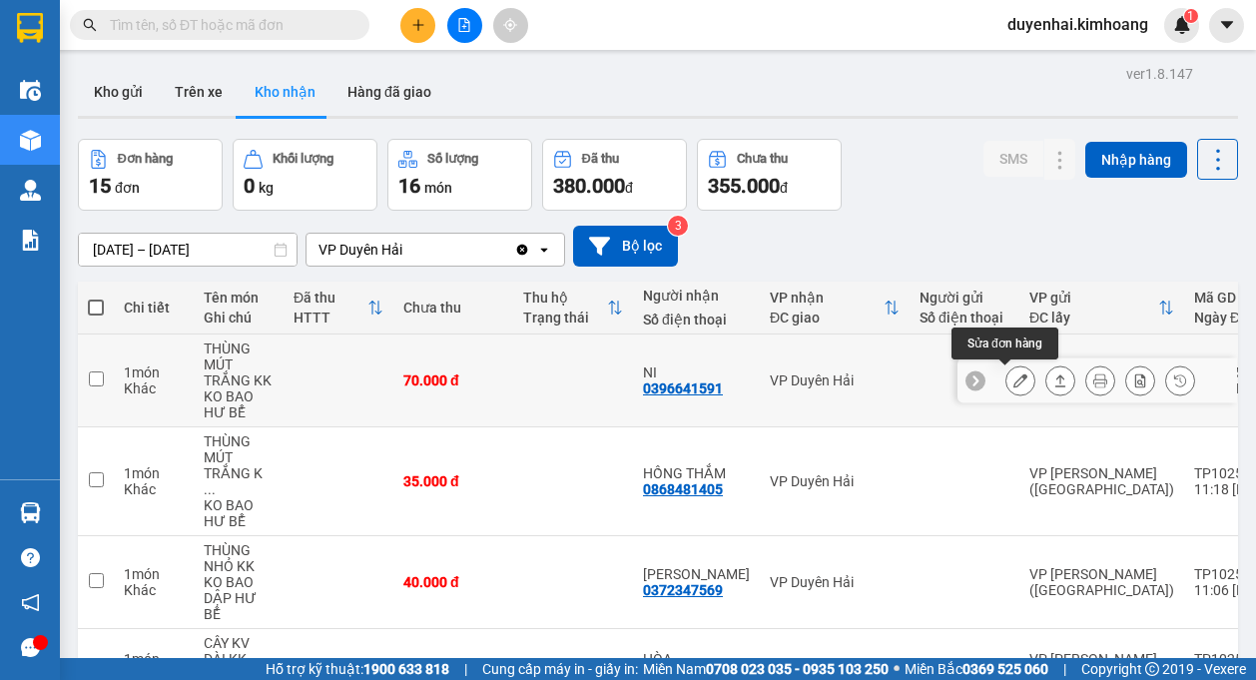
click at [1013, 383] on icon at bounding box center [1020, 380] width 14 height 14
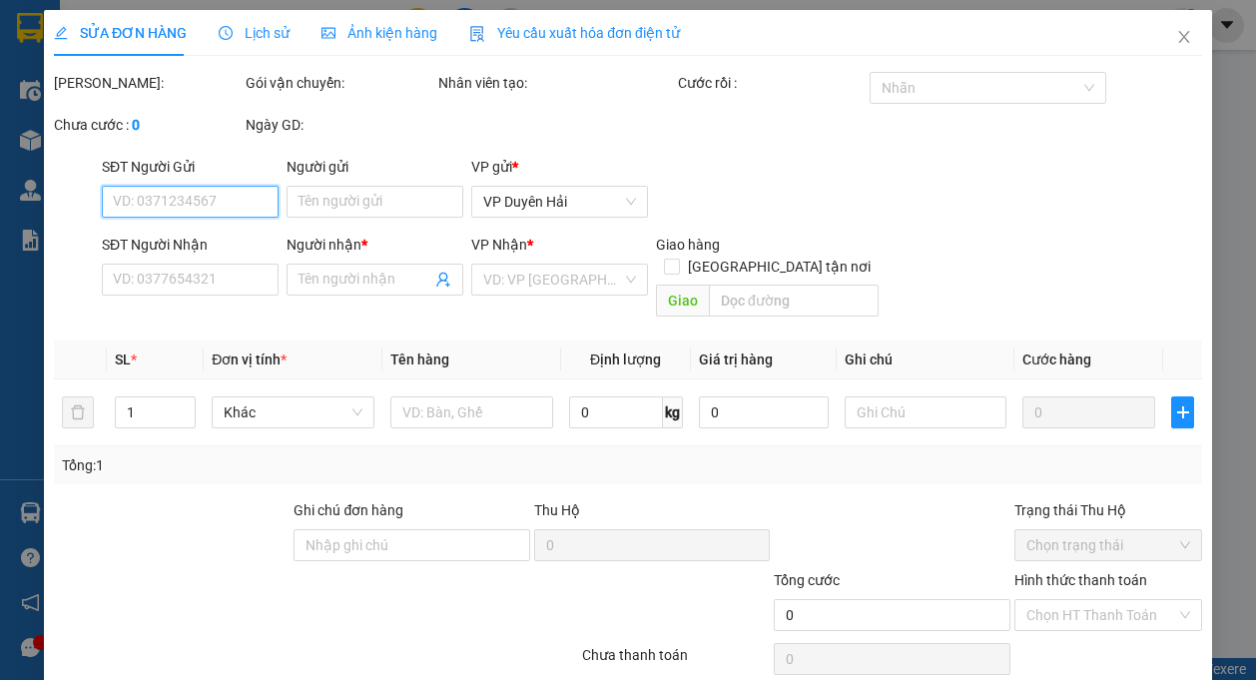
type input "0396641591"
type input "NI"
type input "70.000"
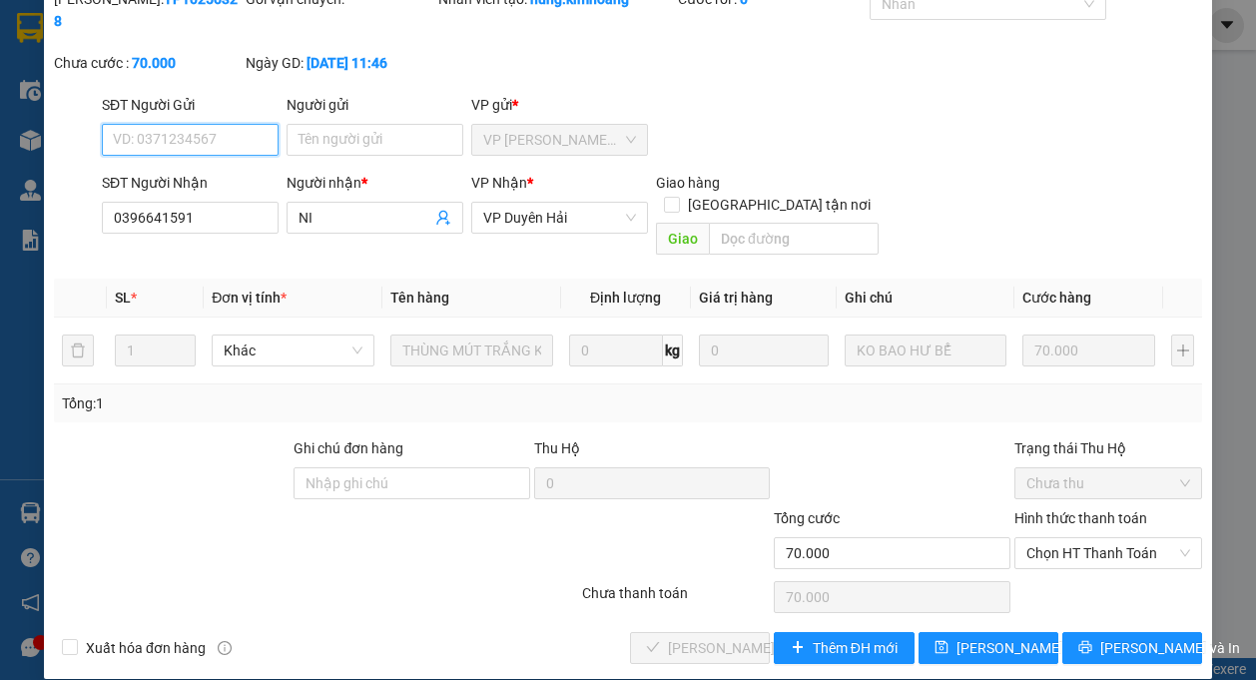
scroll to position [85, 0]
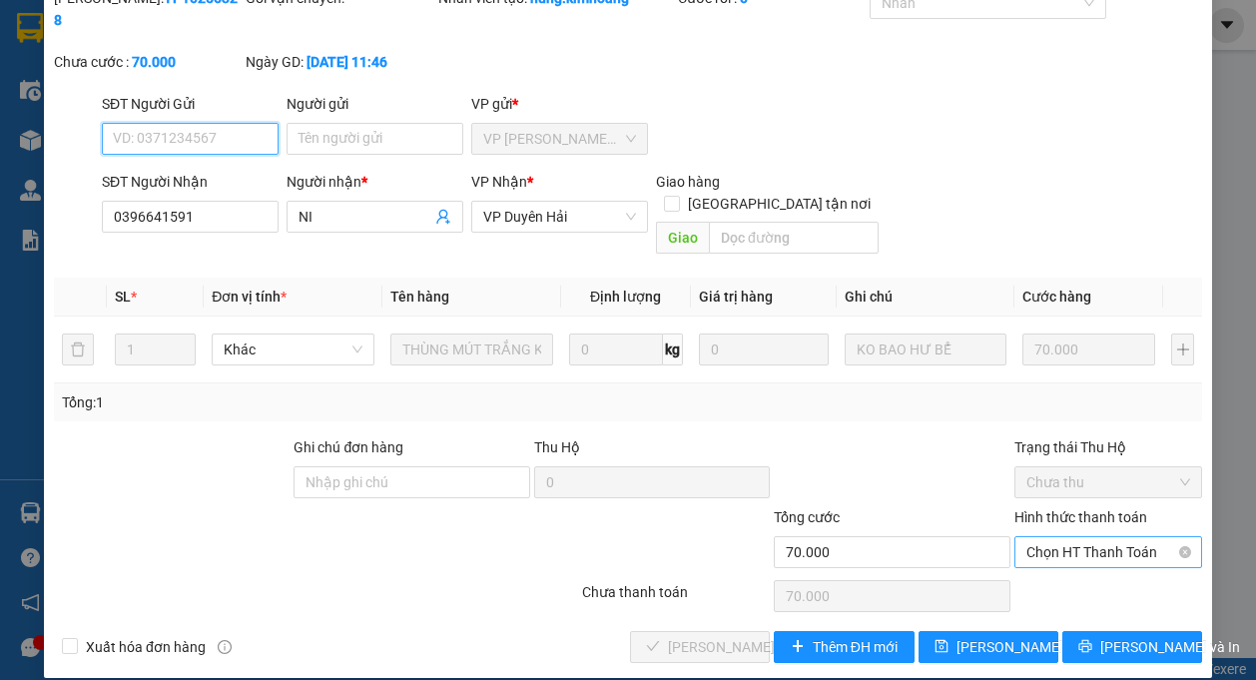
click at [1047, 543] on span "Chọn HT Thanh Toán" at bounding box center [1108, 552] width 164 height 30
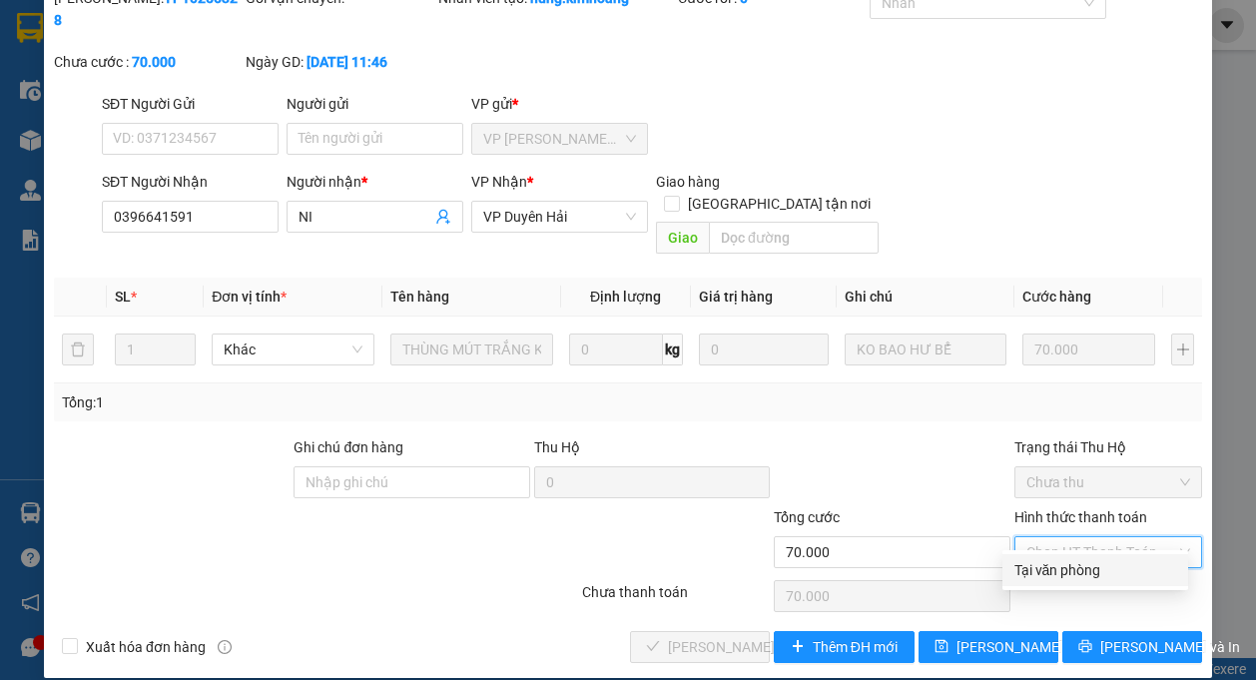
click at [1053, 562] on div "Tại văn phòng" at bounding box center [1095, 570] width 162 height 22
type input "0"
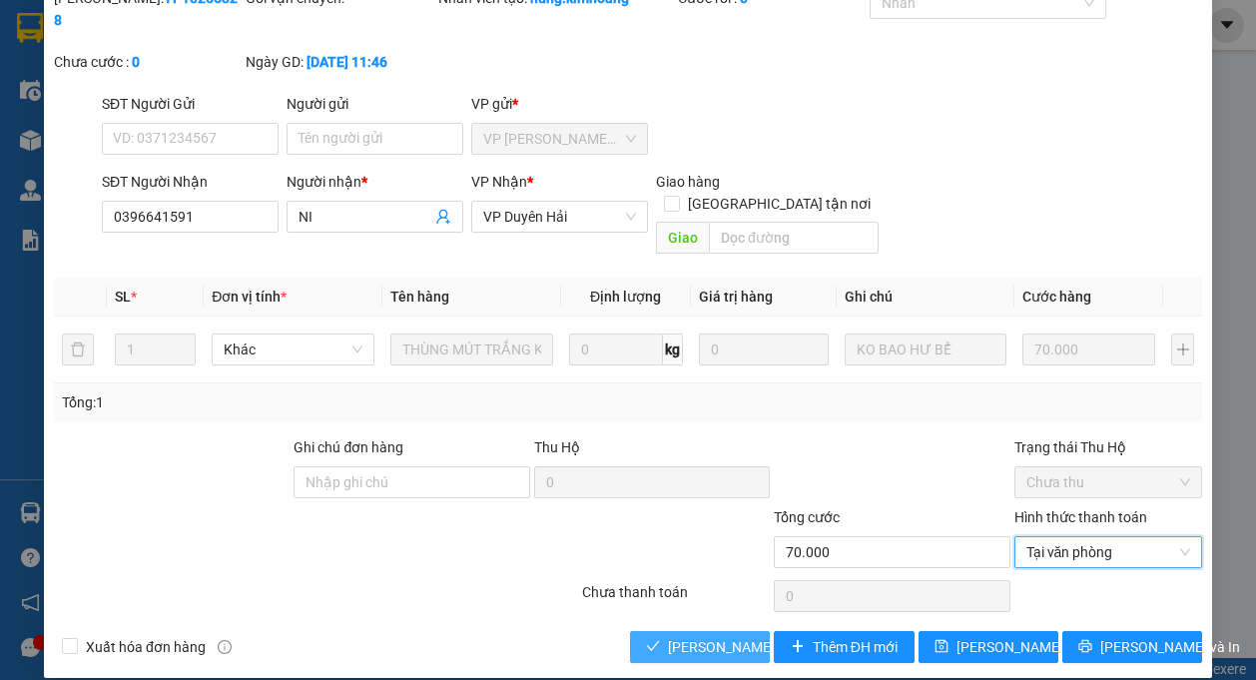
click at [718, 636] on span "[PERSON_NAME] và Giao hàng" at bounding box center [764, 647] width 192 height 22
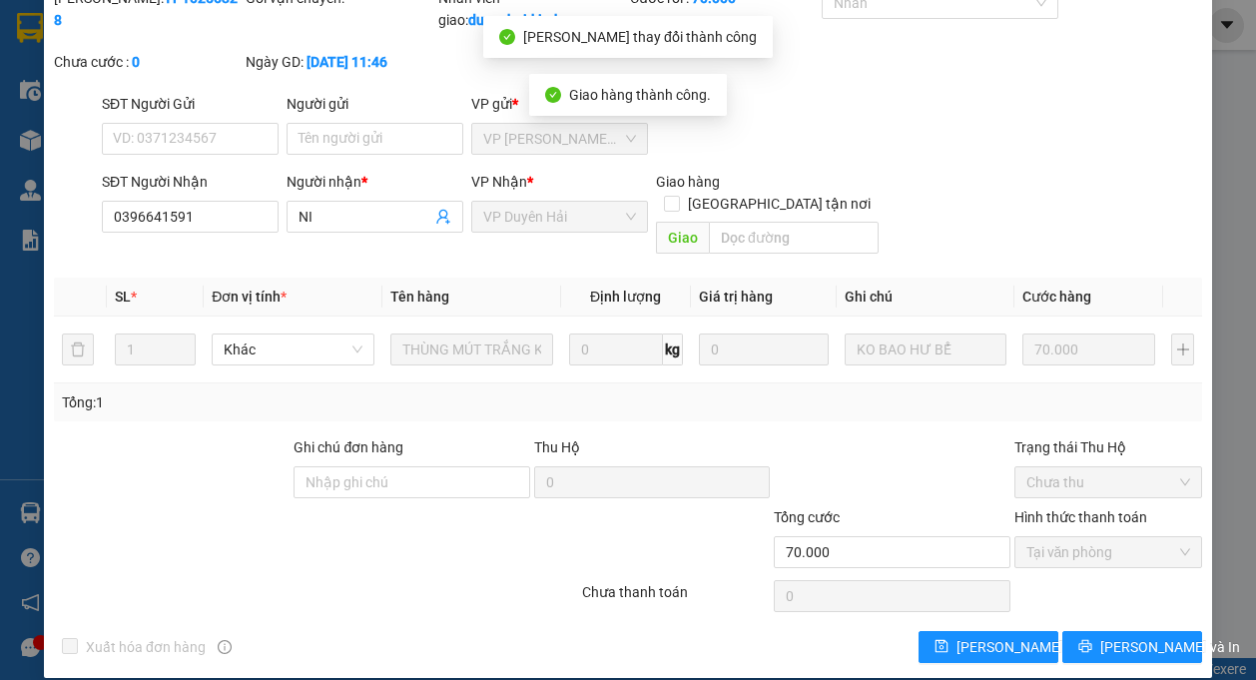
scroll to position [0, 0]
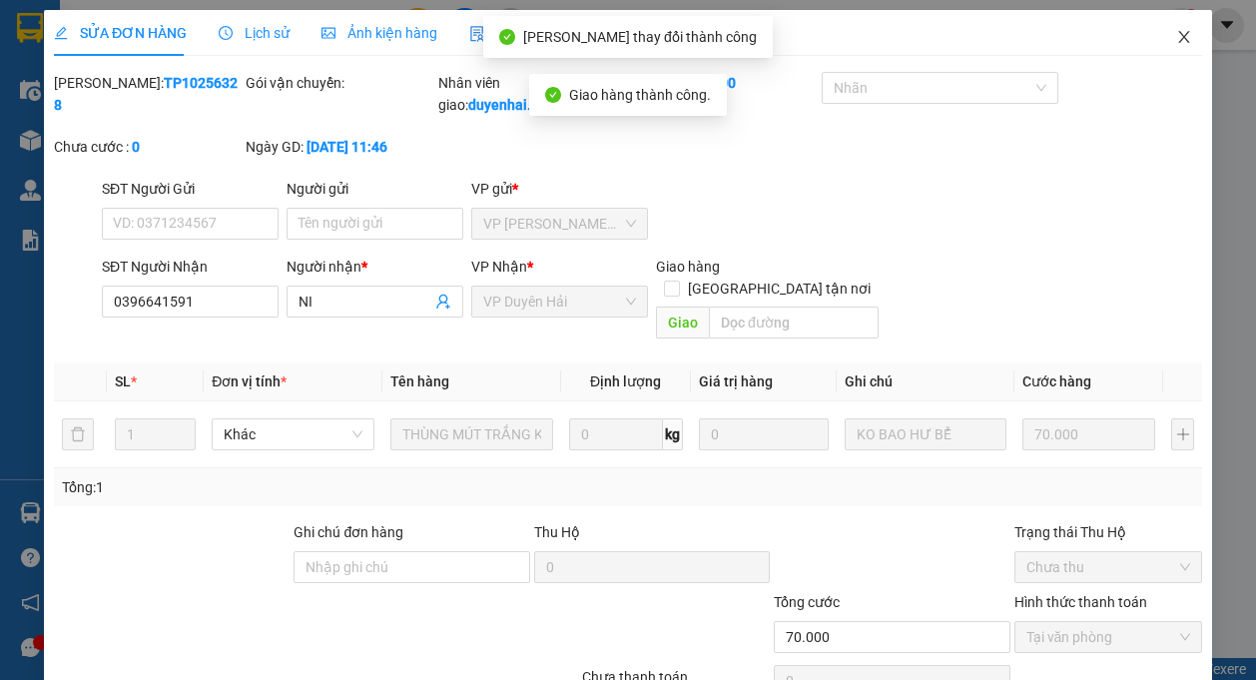
click at [1176, 35] on icon "close" at bounding box center [1184, 37] width 16 height 16
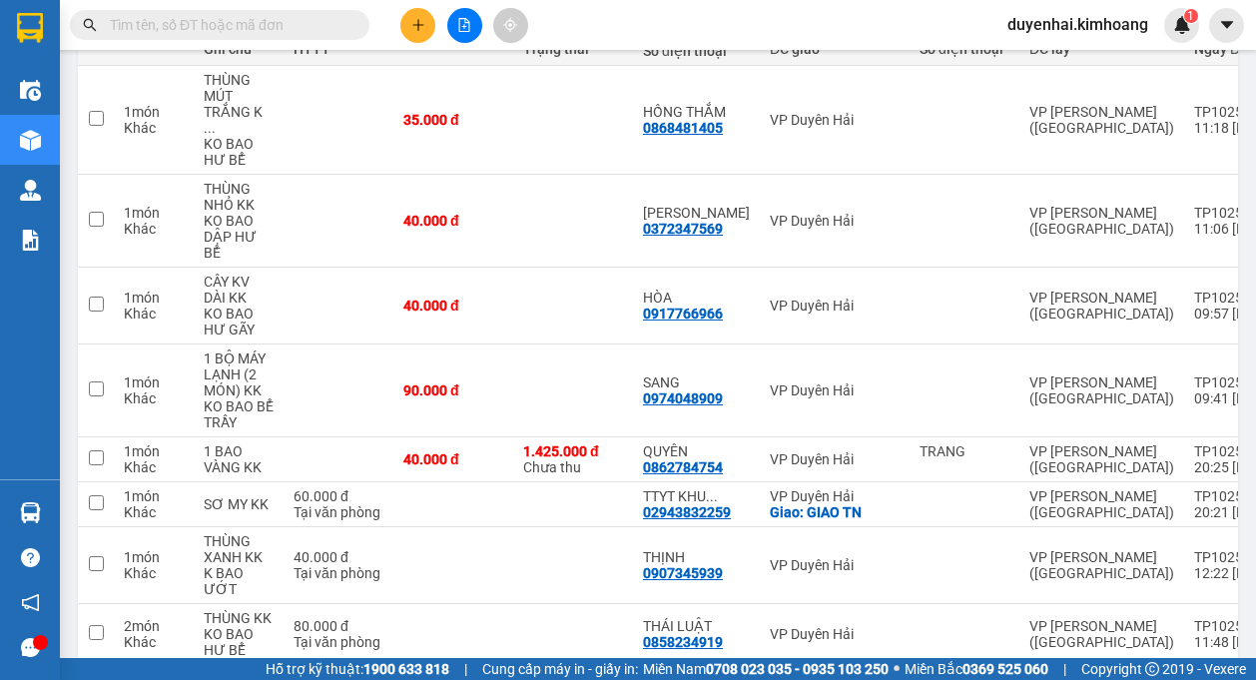
scroll to position [299, 0]
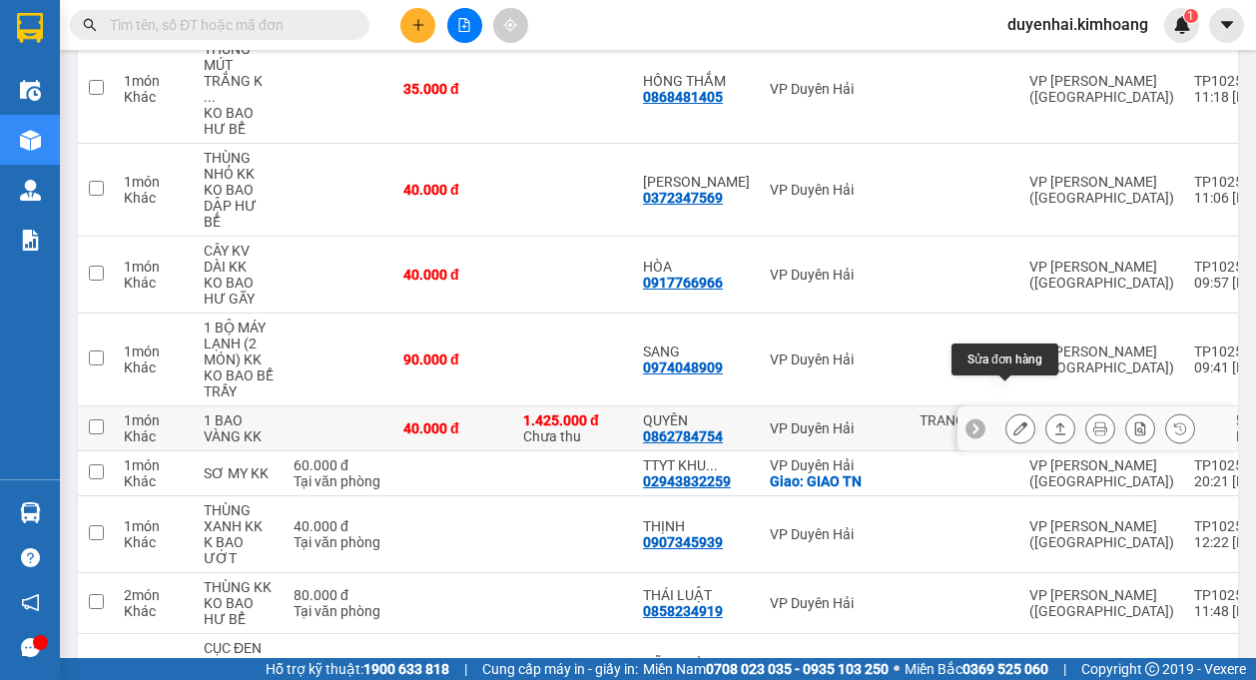
click at [1013, 421] on icon at bounding box center [1020, 428] width 14 height 14
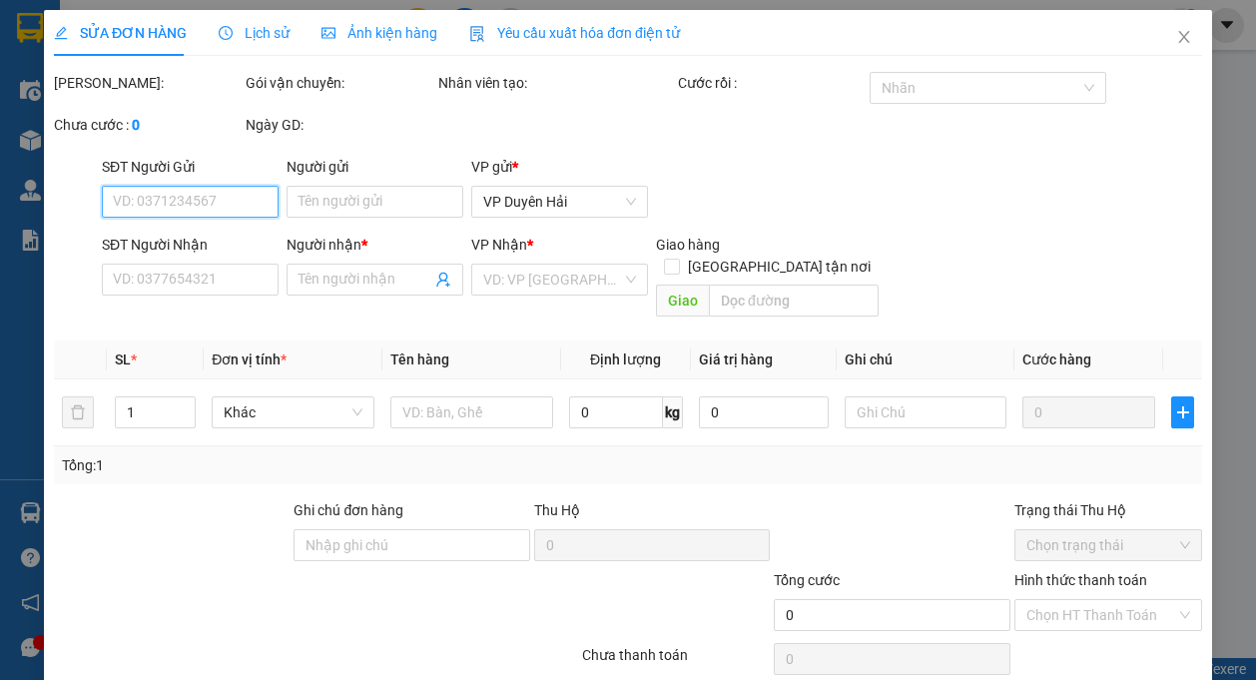
type input "TRANG"
type input "0862784754"
type input "QUYÊN"
type input "1.425.000"
type input "40.000"
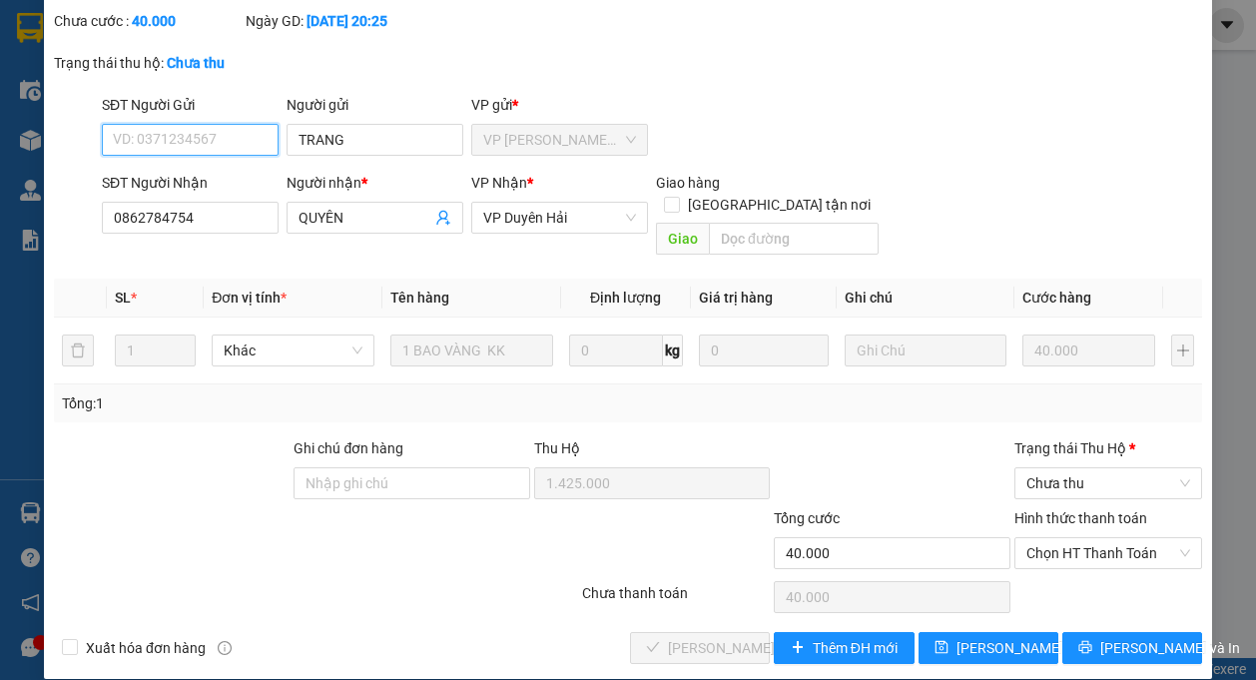
scroll to position [127, 0]
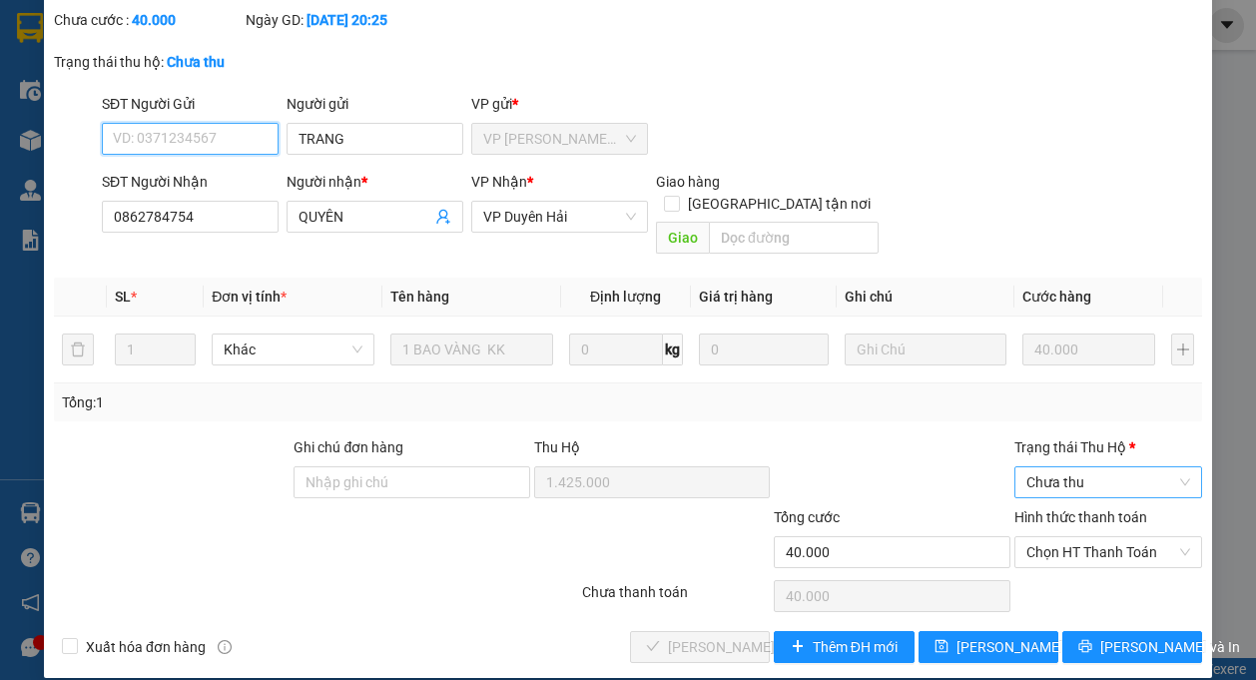
click at [1053, 467] on span "Chưa thu" at bounding box center [1108, 482] width 164 height 30
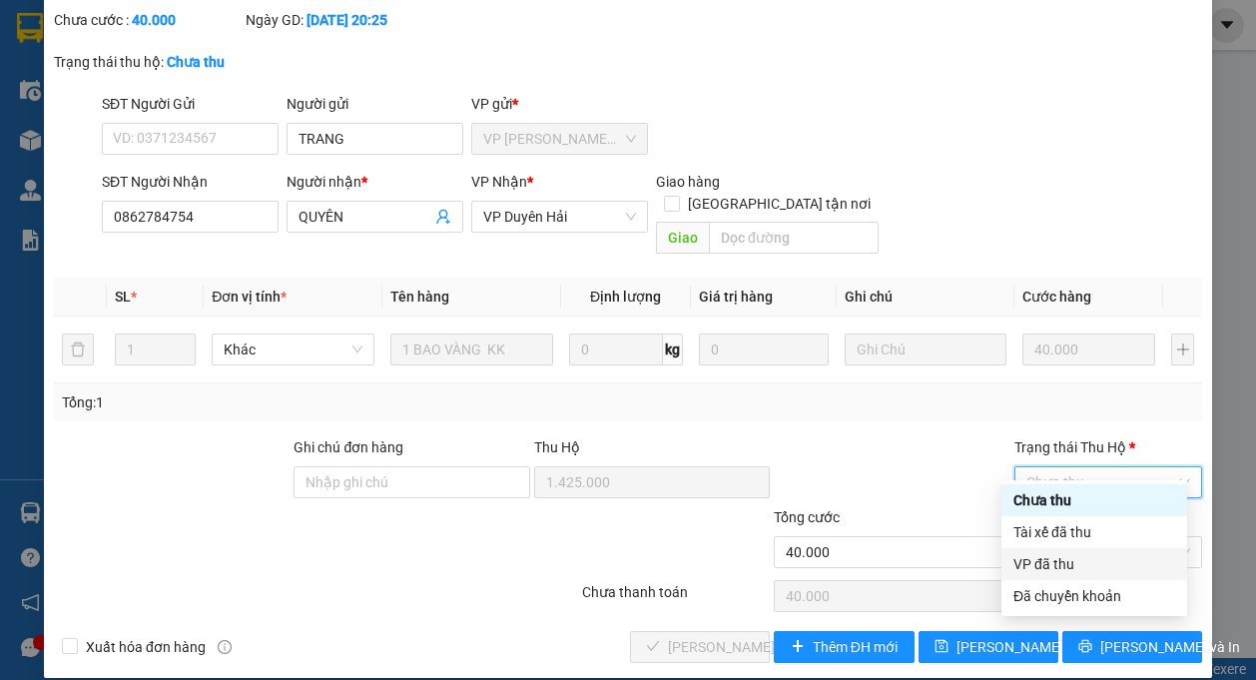
click at [1092, 572] on div "VP đã thu" at bounding box center [1094, 564] width 162 height 22
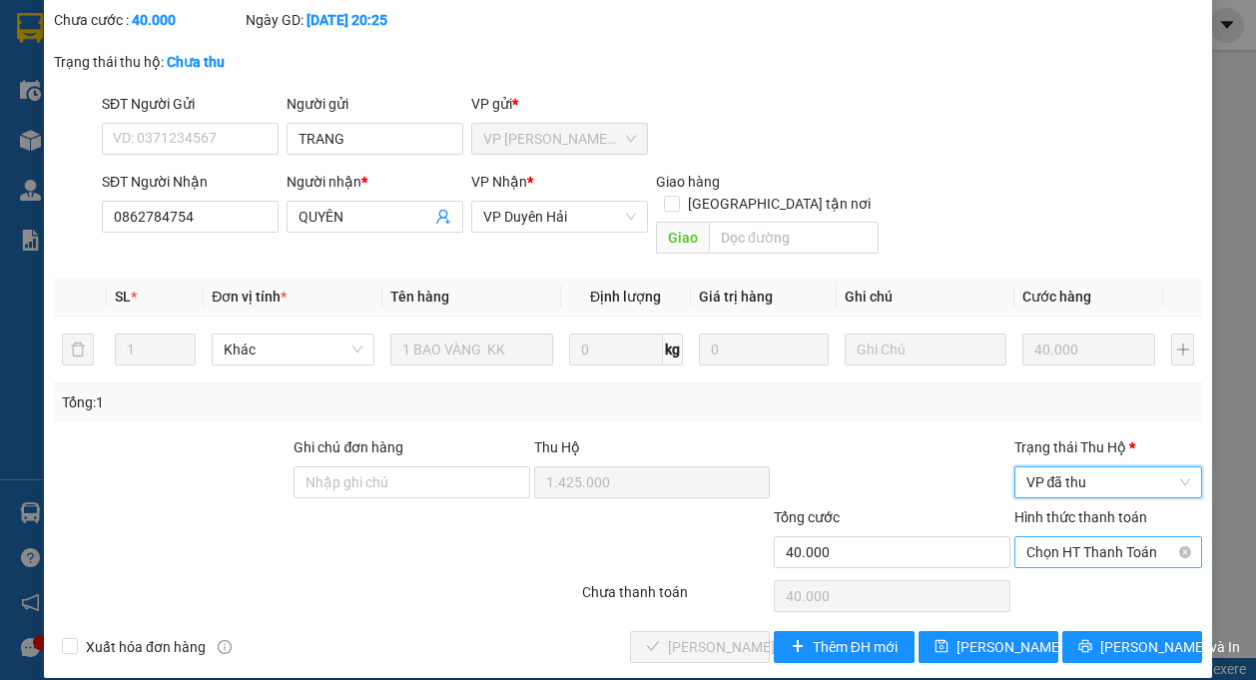
click at [1069, 537] on span "Chọn HT Thanh Toán" at bounding box center [1108, 552] width 164 height 30
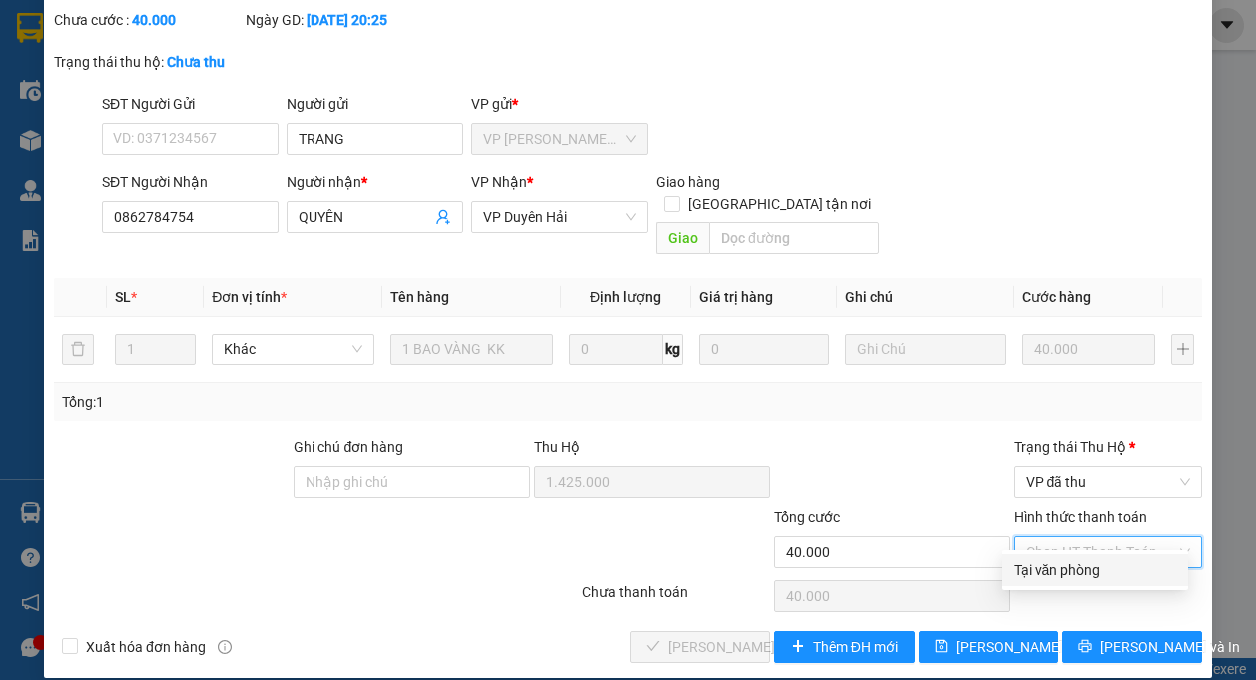
click at [1068, 573] on div "Tại văn phòng" at bounding box center [1095, 570] width 162 height 22
type input "0"
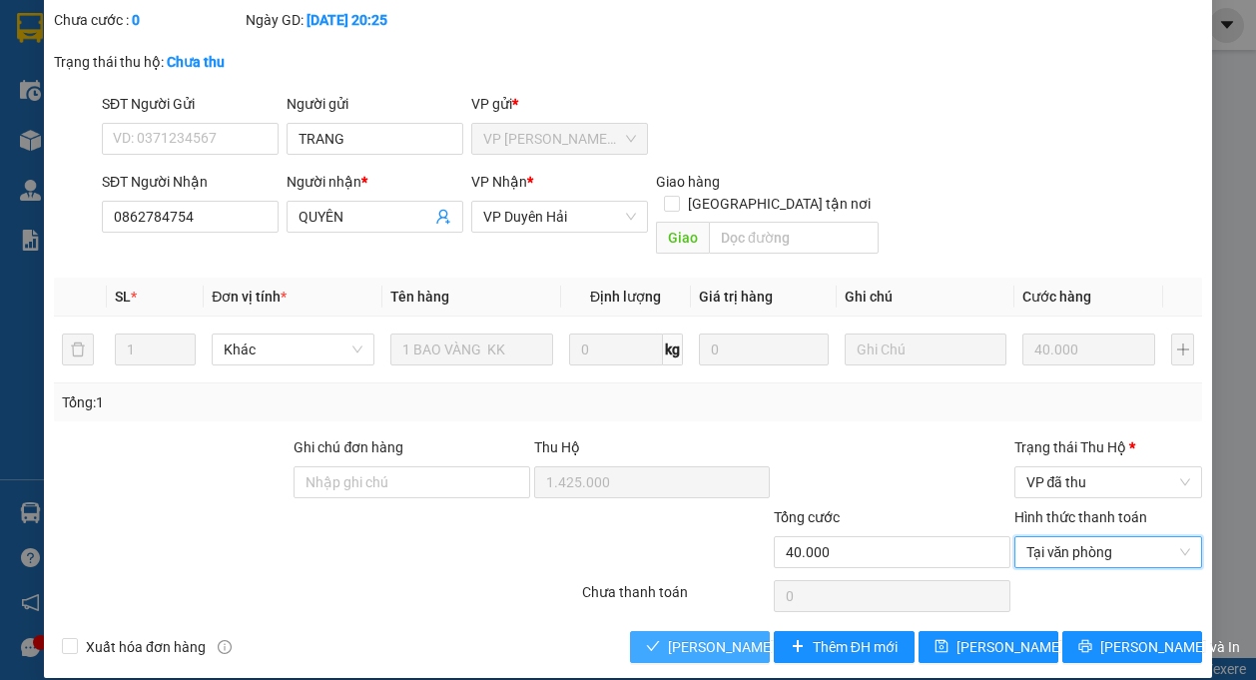
click at [749, 636] on span "[PERSON_NAME] và Giao hàng" at bounding box center [764, 647] width 192 height 22
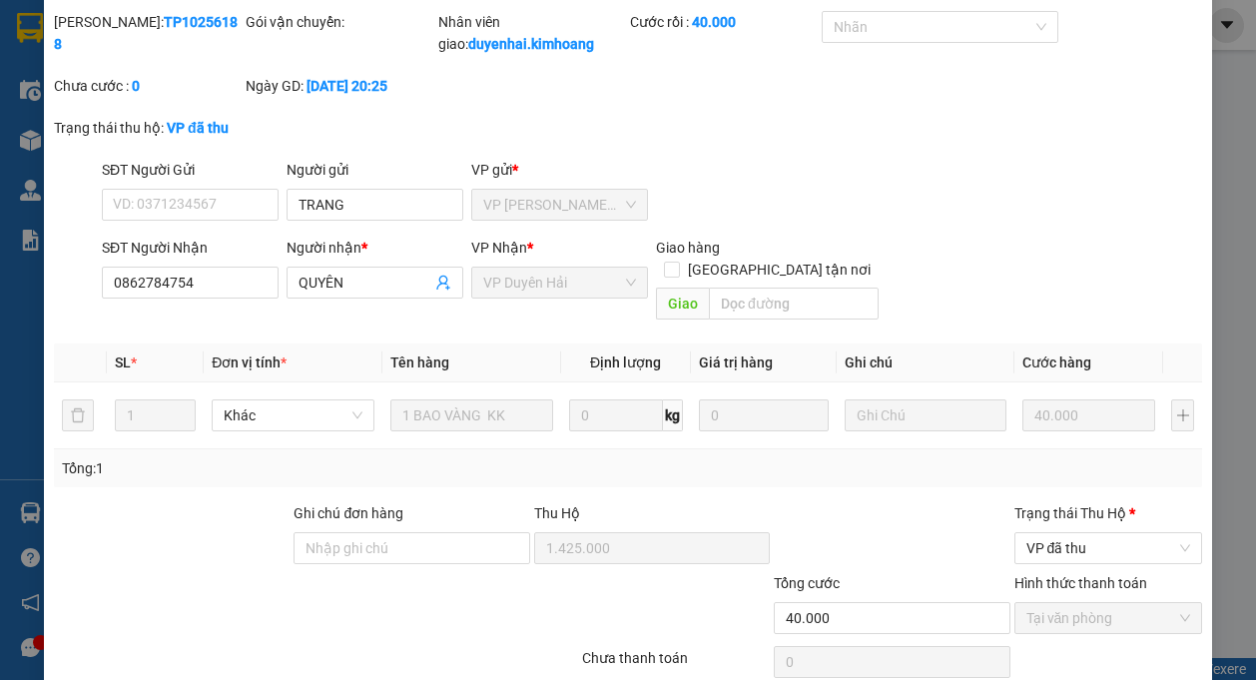
scroll to position [0, 0]
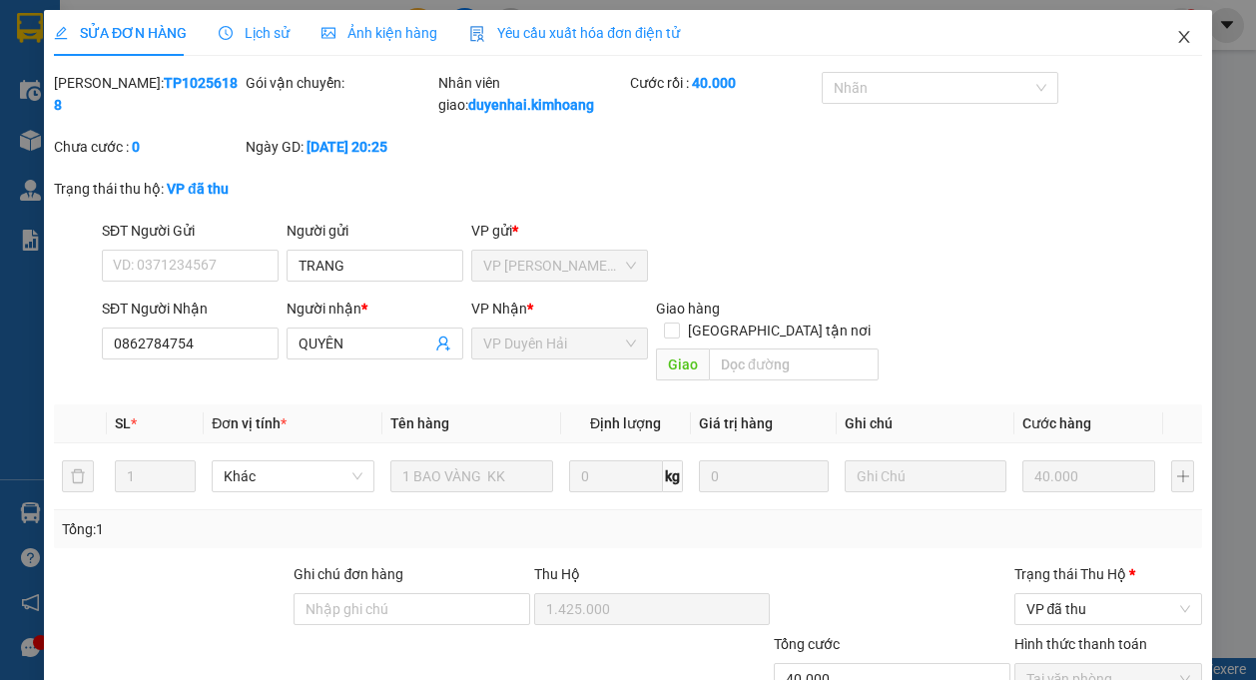
click at [1176, 32] on icon "close" at bounding box center [1184, 37] width 16 height 16
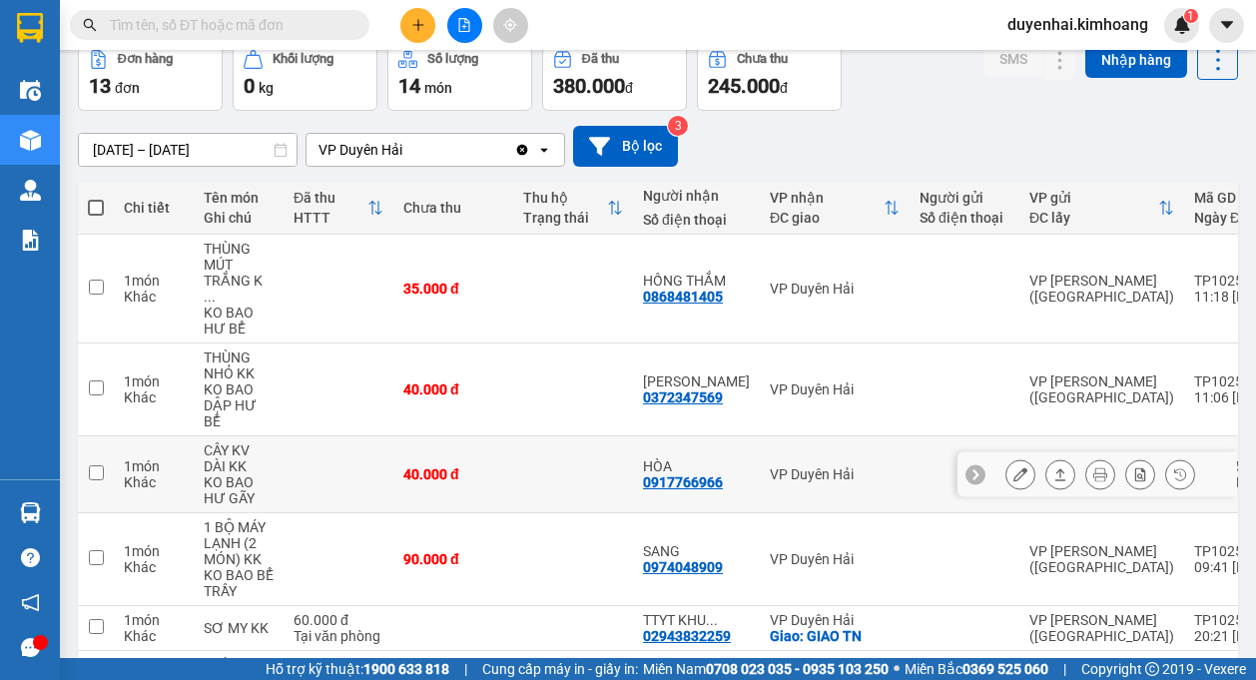
scroll to position [200, 0]
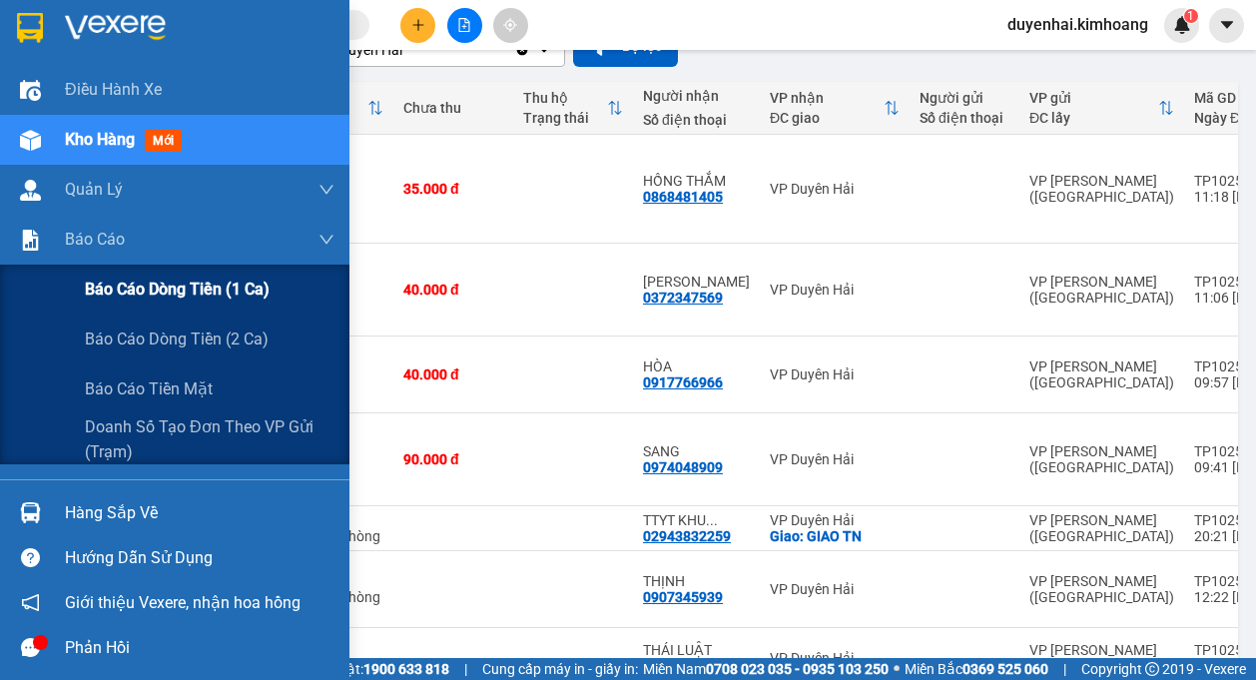
click at [116, 288] on span "Báo cáo dòng tiền (1 ca)" at bounding box center [177, 289] width 185 height 25
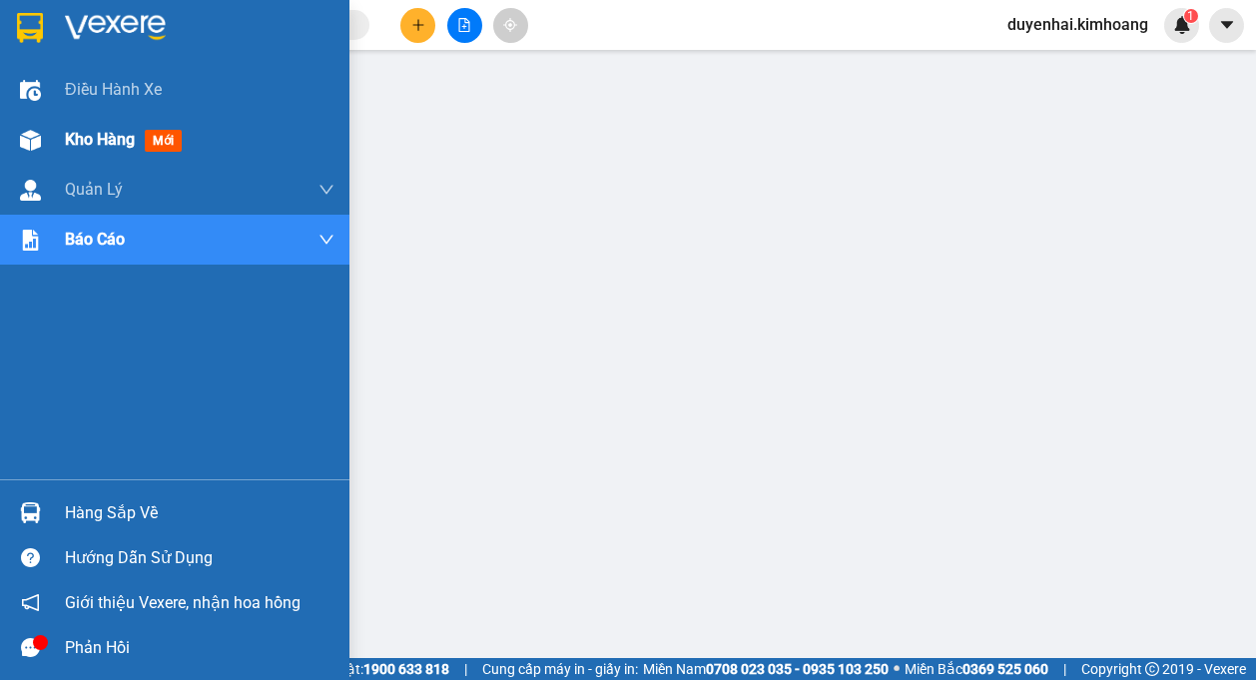
click at [89, 133] on span "Kho hàng" at bounding box center [100, 139] width 70 height 19
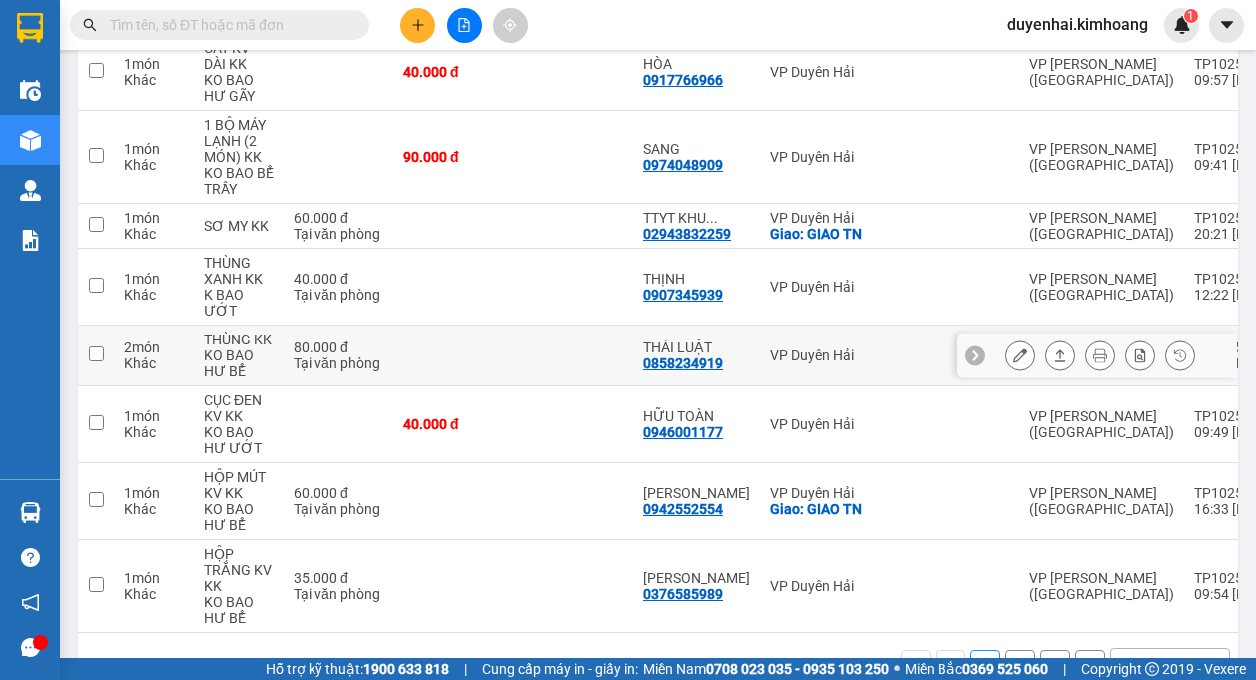
scroll to position [535, 0]
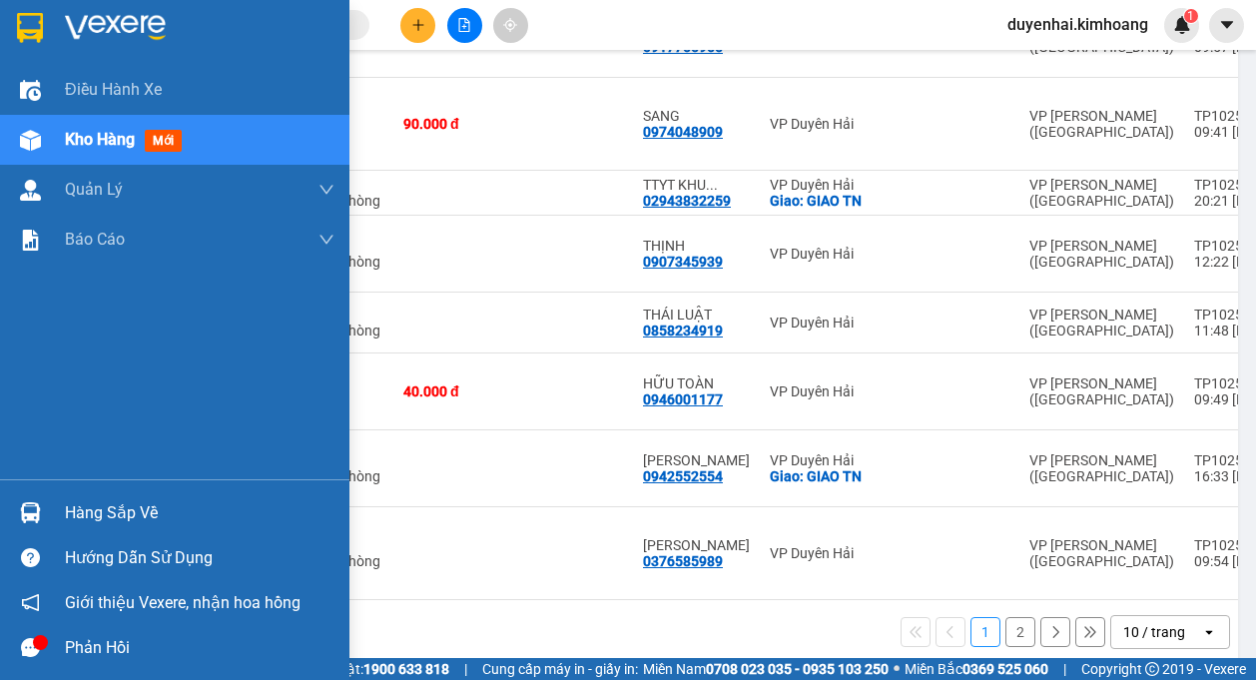
click at [94, 514] on div "Hàng sắp về" at bounding box center [200, 513] width 270 height 30
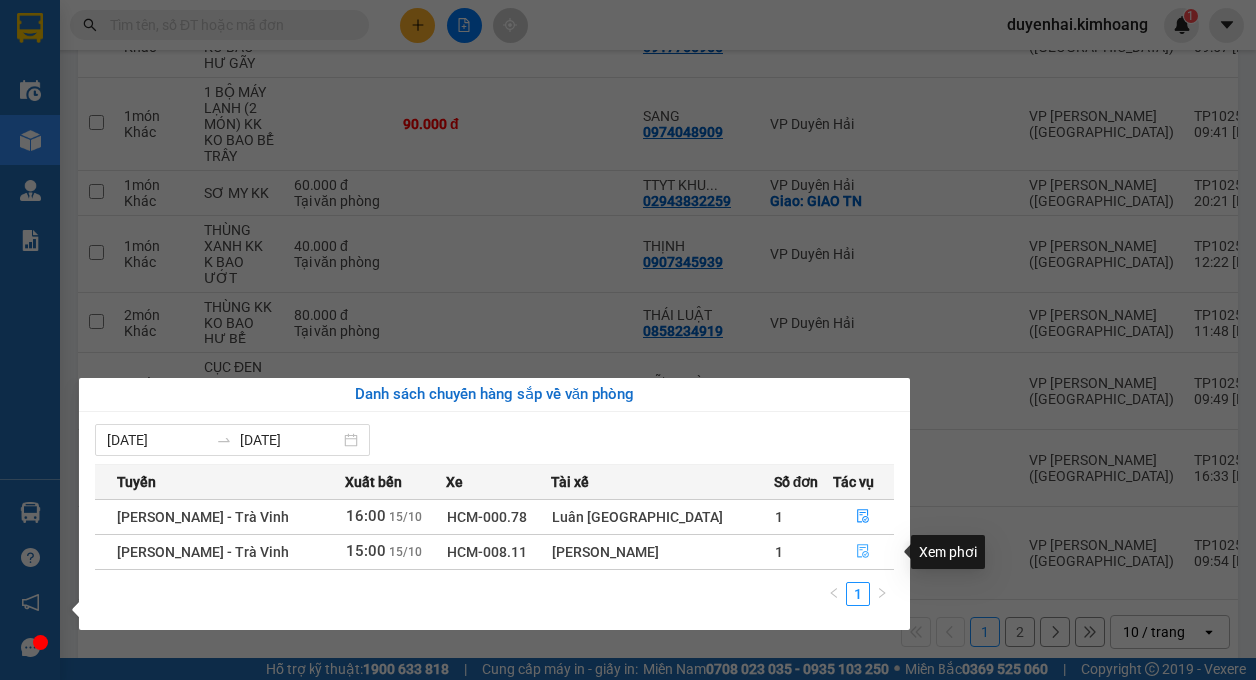
click at [857, 556] on icon "file-done" at bounding box center [863, 552] width 12 height 14
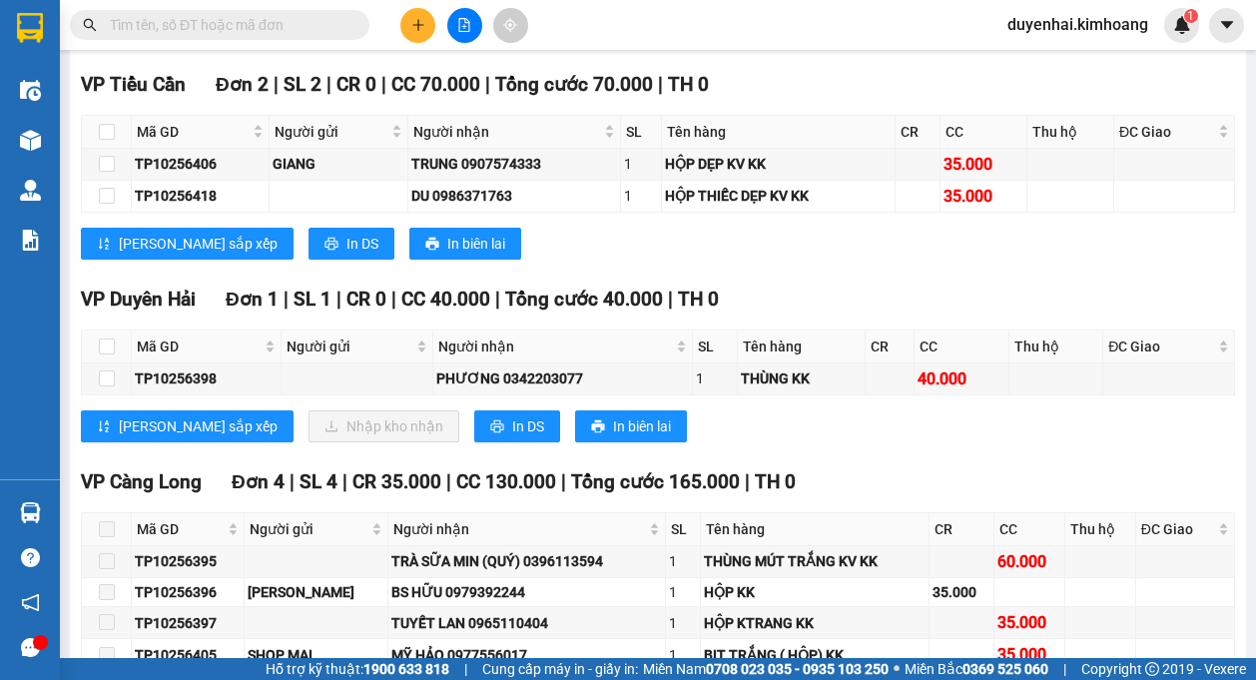
scroll to position [1697, 0]
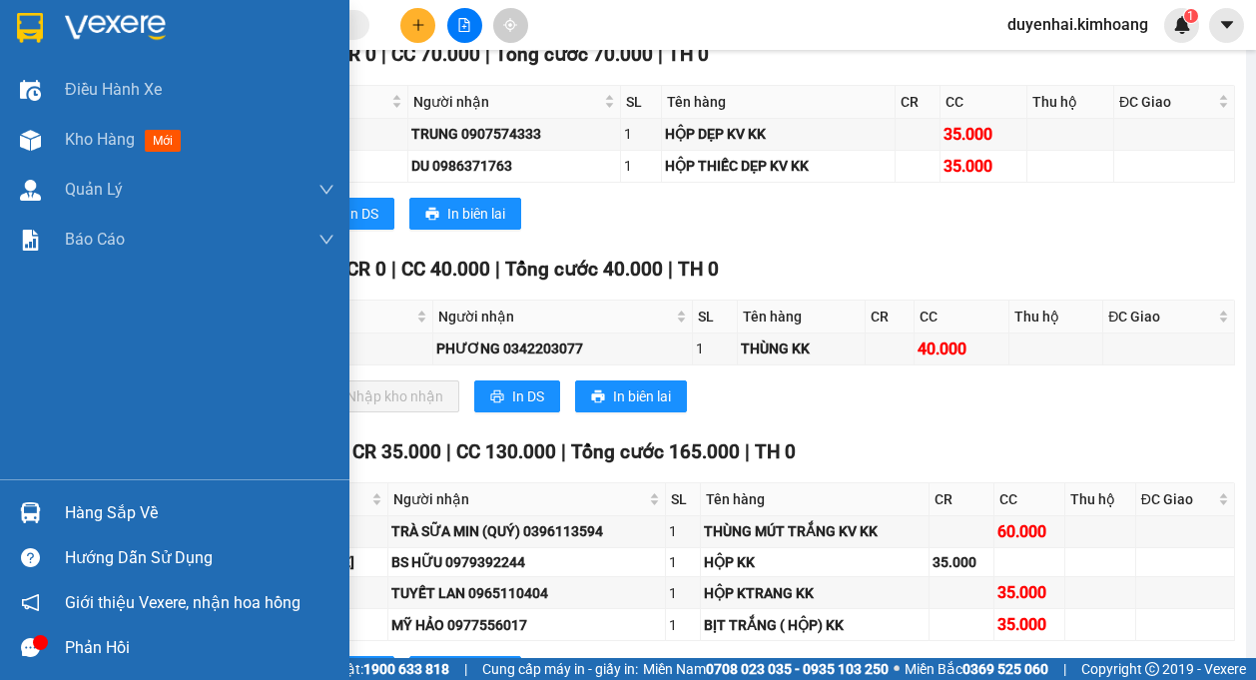
click at [74, 518] on div "Hàng sắp về" at bounding box center [200, 513] width 270 height 30
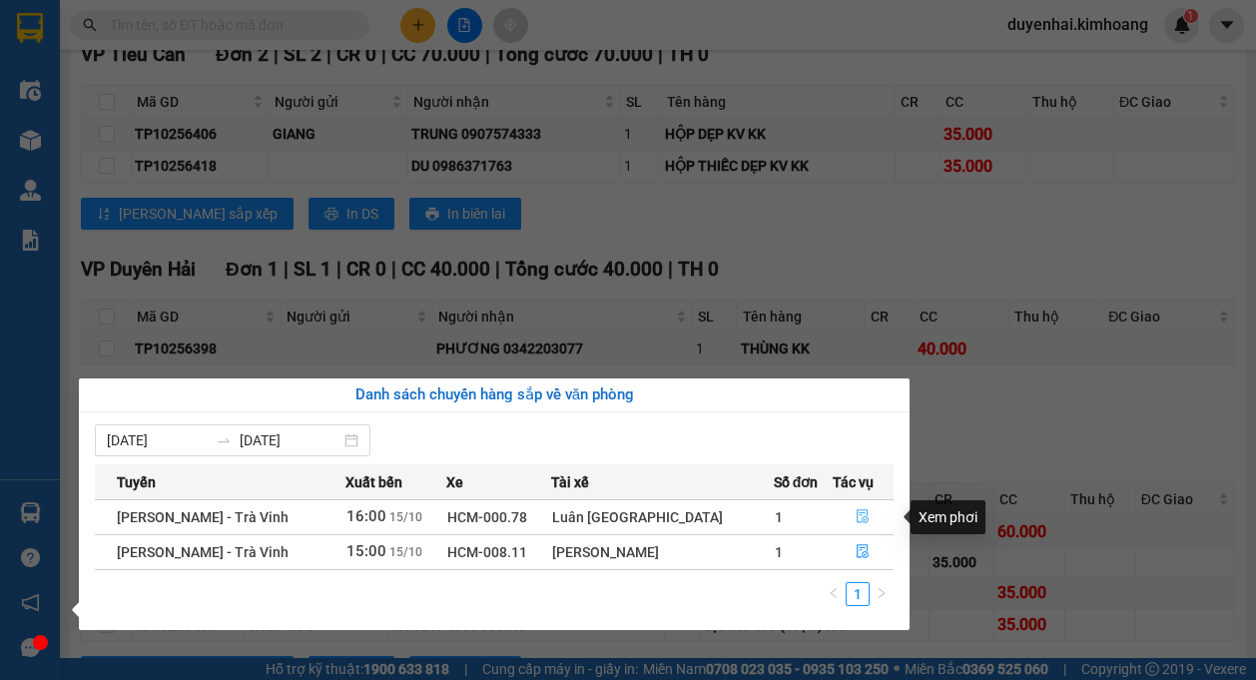
click at [844, 519] on button "button" at bounding box center [864, 517] width 60 height 32
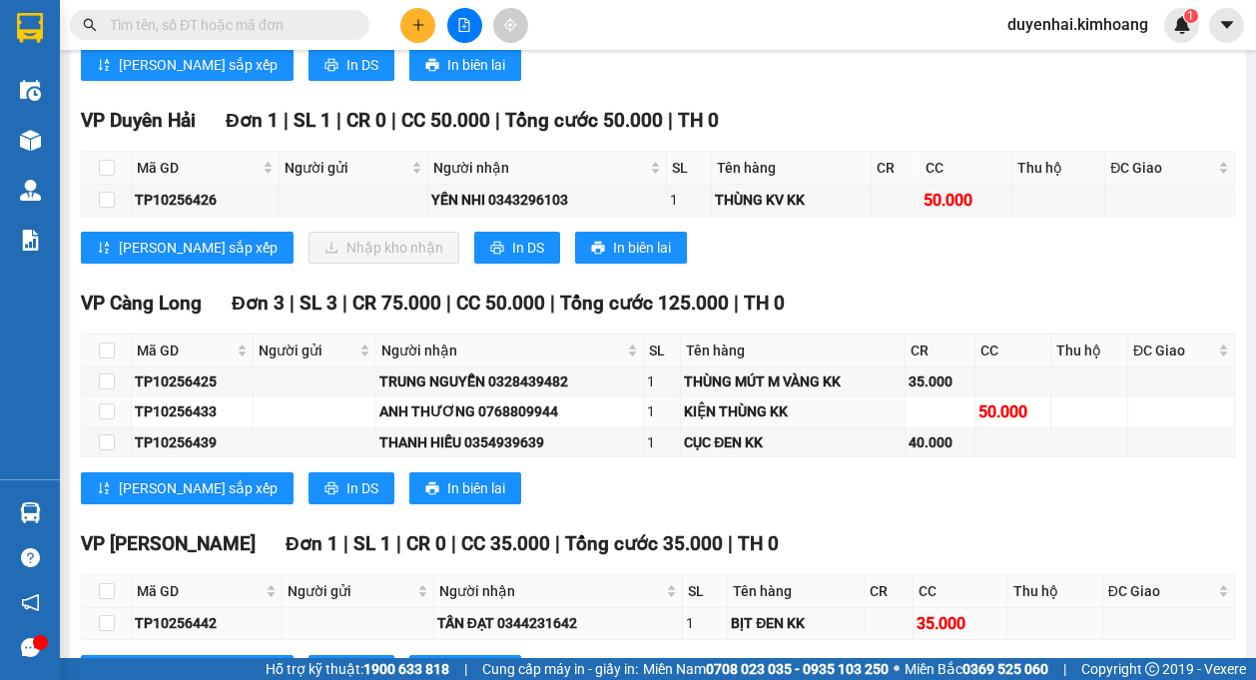
scroll to position [1341, 0]
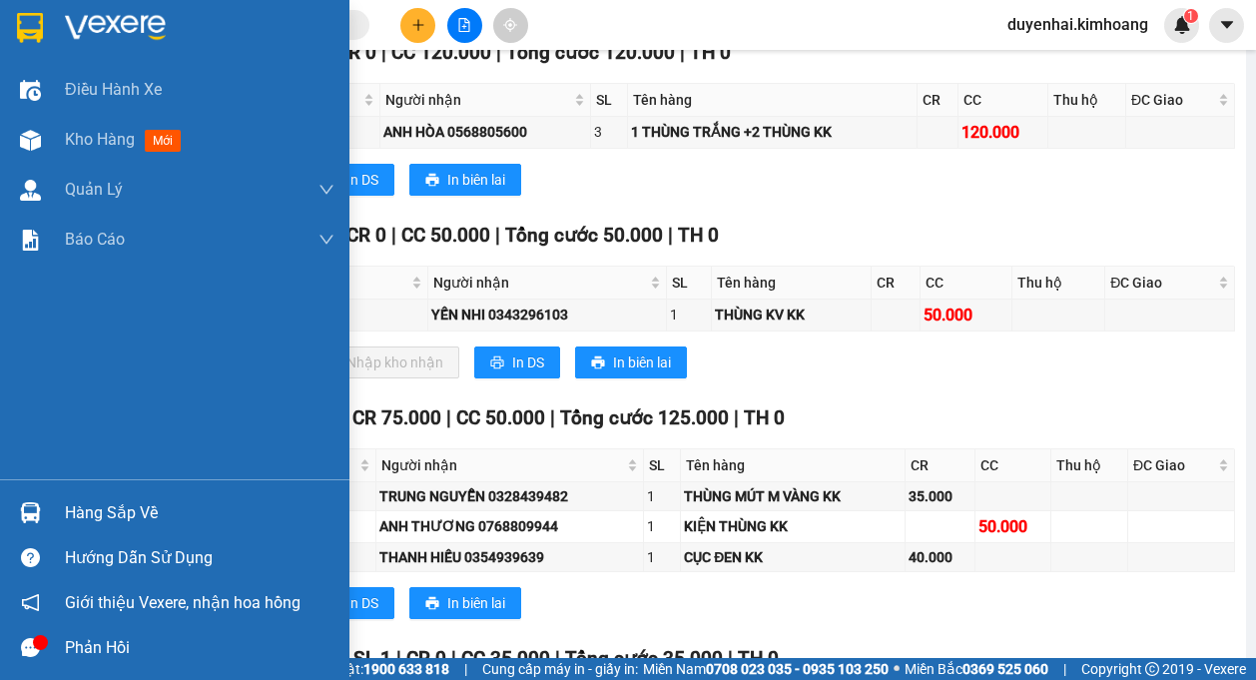
click at [96, 523] on div "Hàng sắp về" at bounding box center [200, 513] width 270 height 30
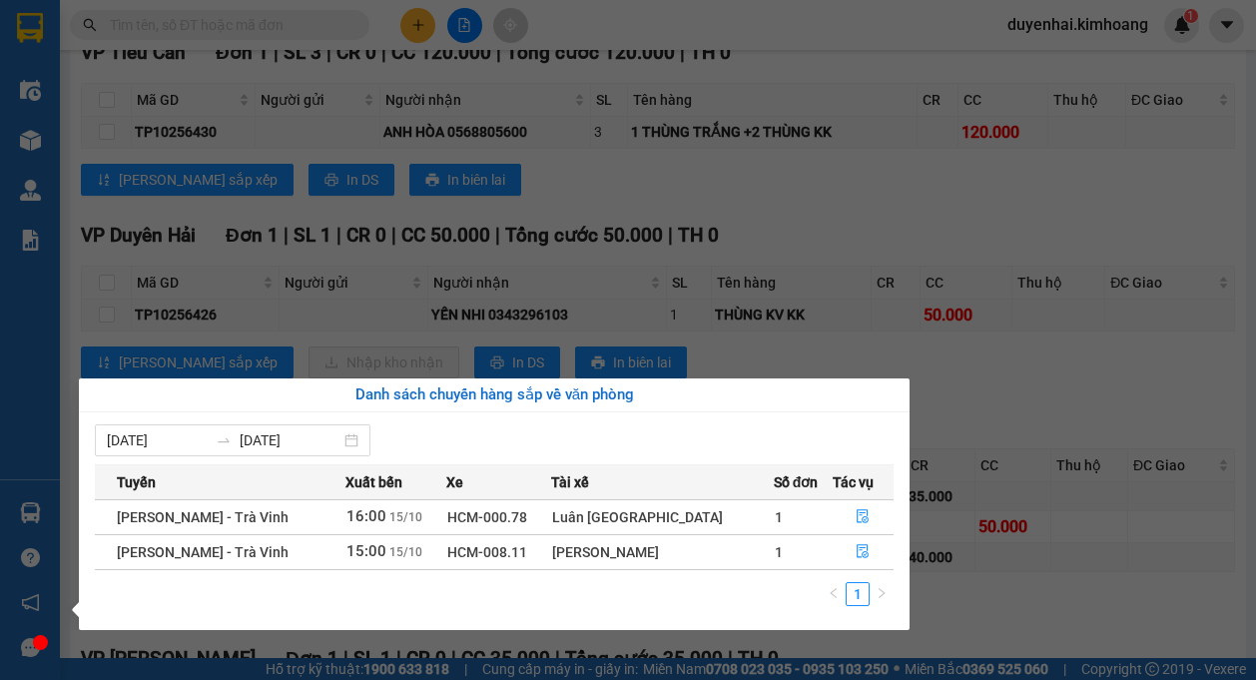
click at [736, 365] on section "Kết quả tìm kiếm ( 0 ) Bộ lọc No Data duyenhai.kimhoang 1 Điều hành xe Kho hàng…" at bounding box center [628, 340] width 1256 height 680
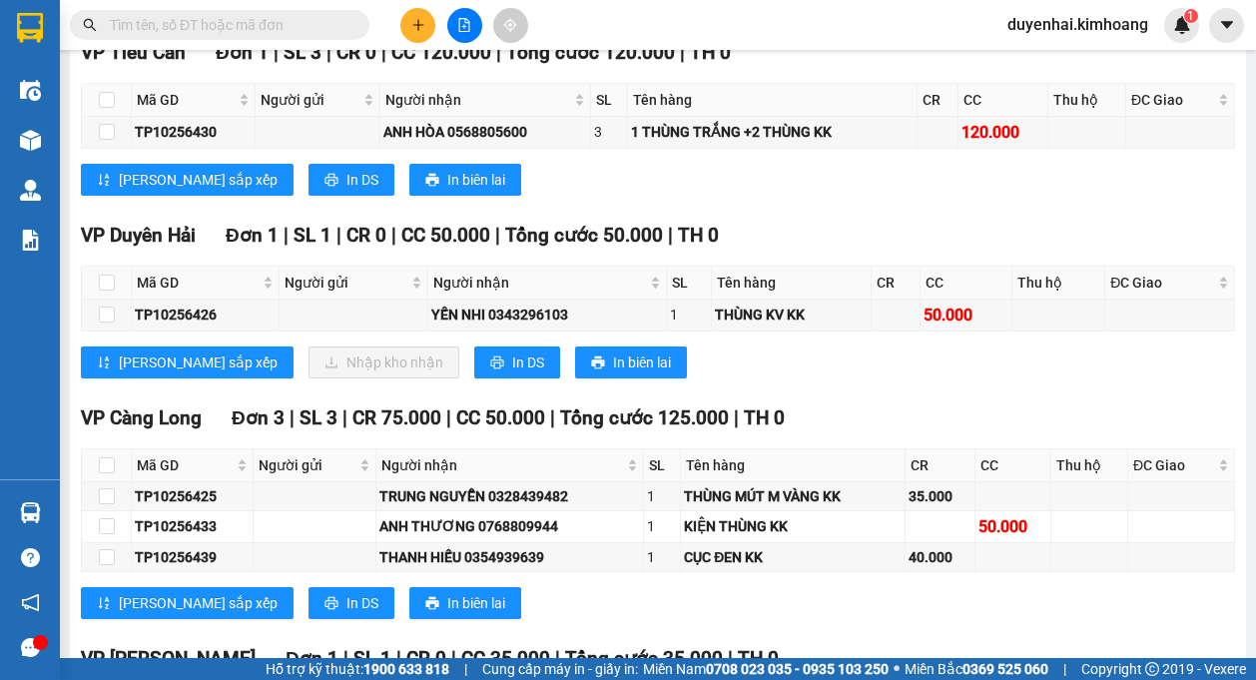
click at [151, 26] on input "text" at bounding box center [228, 25] width 236 height 22
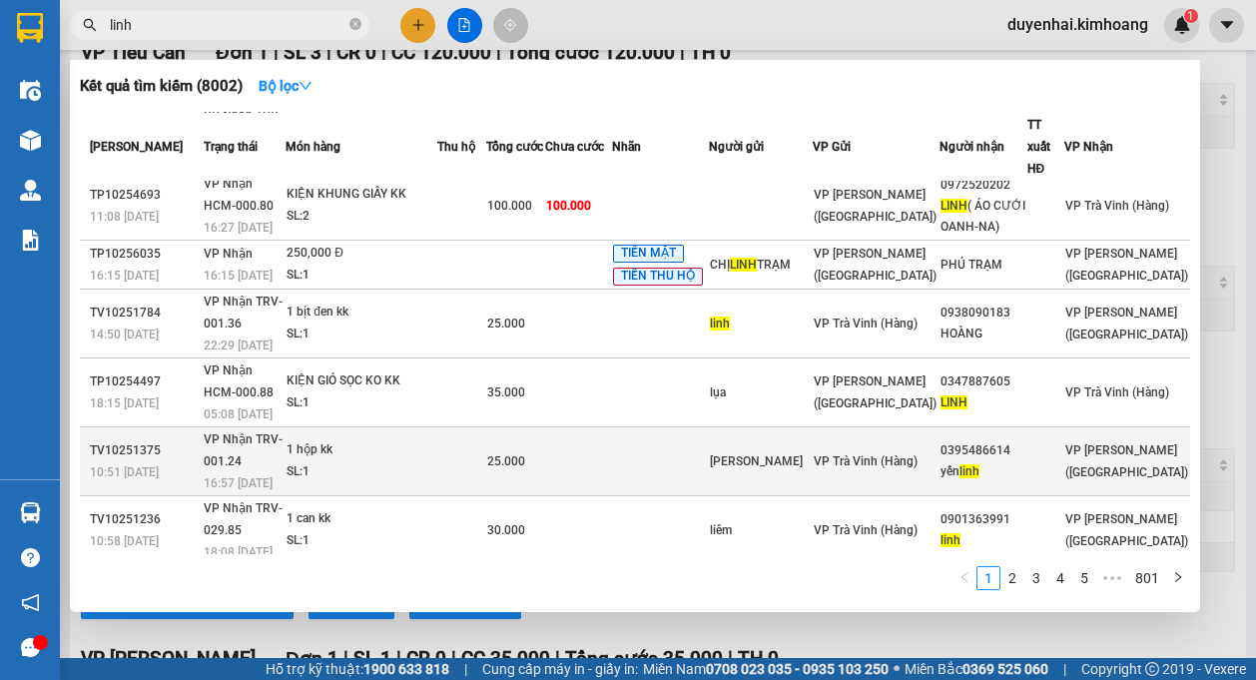
scroll to position [231, 0]
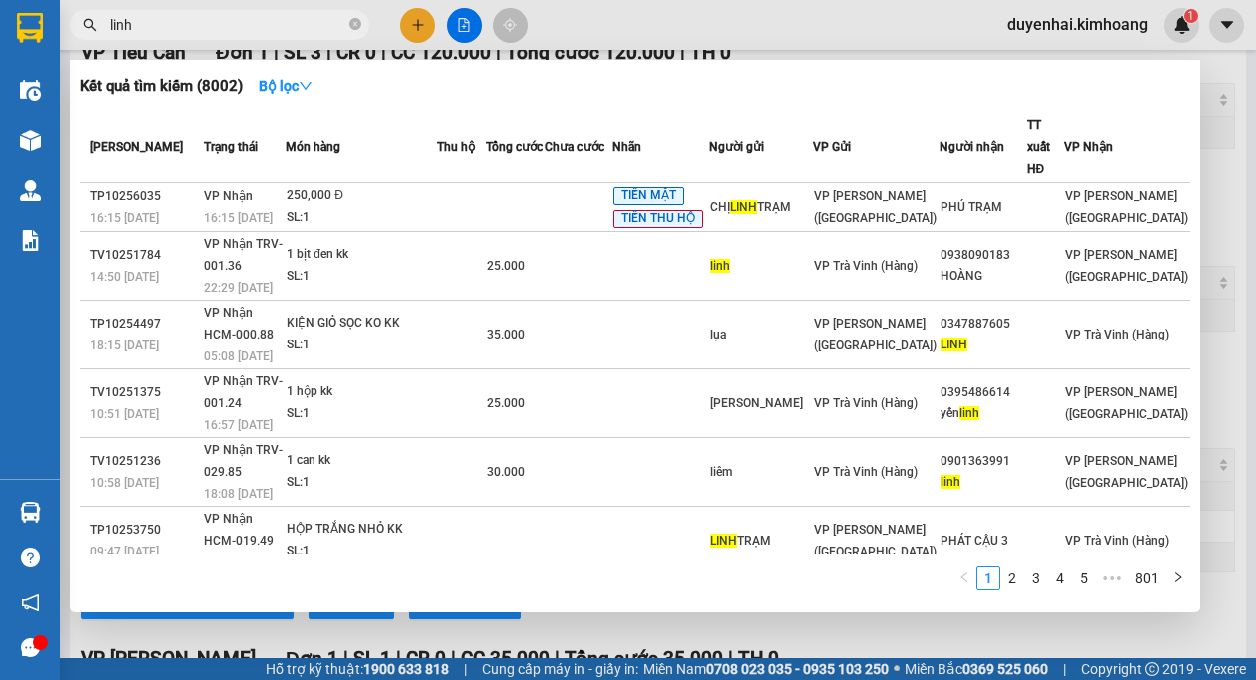
type input "linh"
click at [1217, 356] on div at bounding box center [628, 340] width 1256 height 680
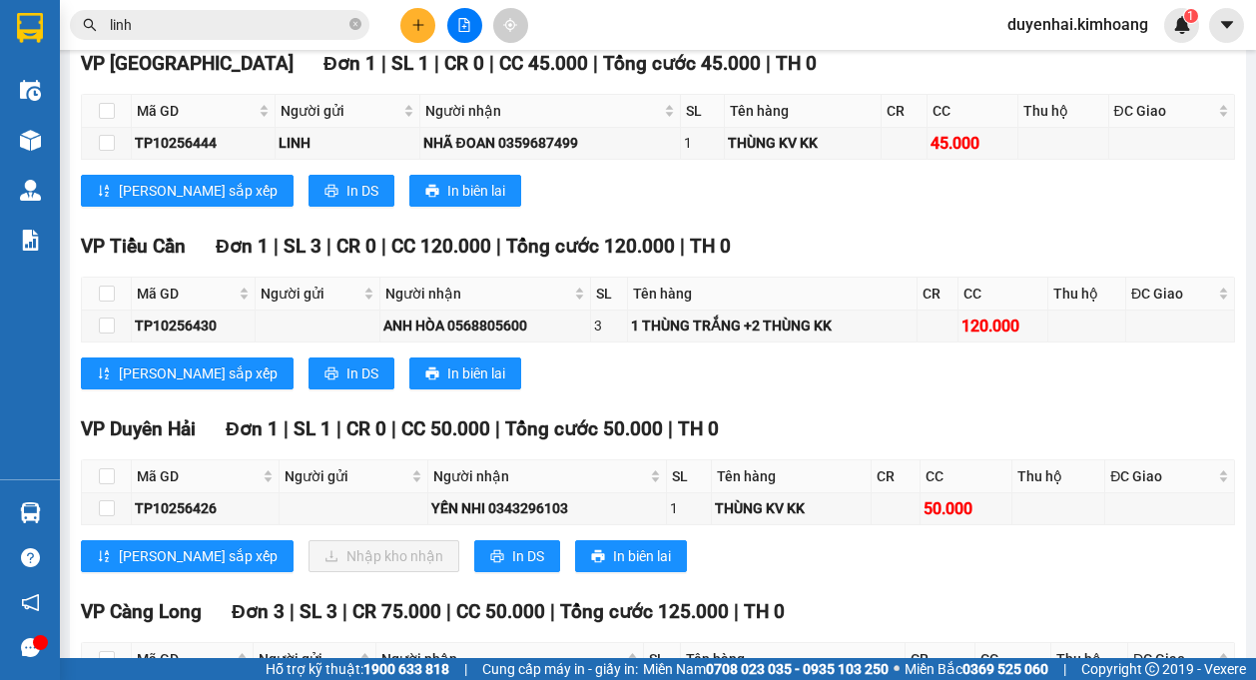
scroll to position [1141, 0]
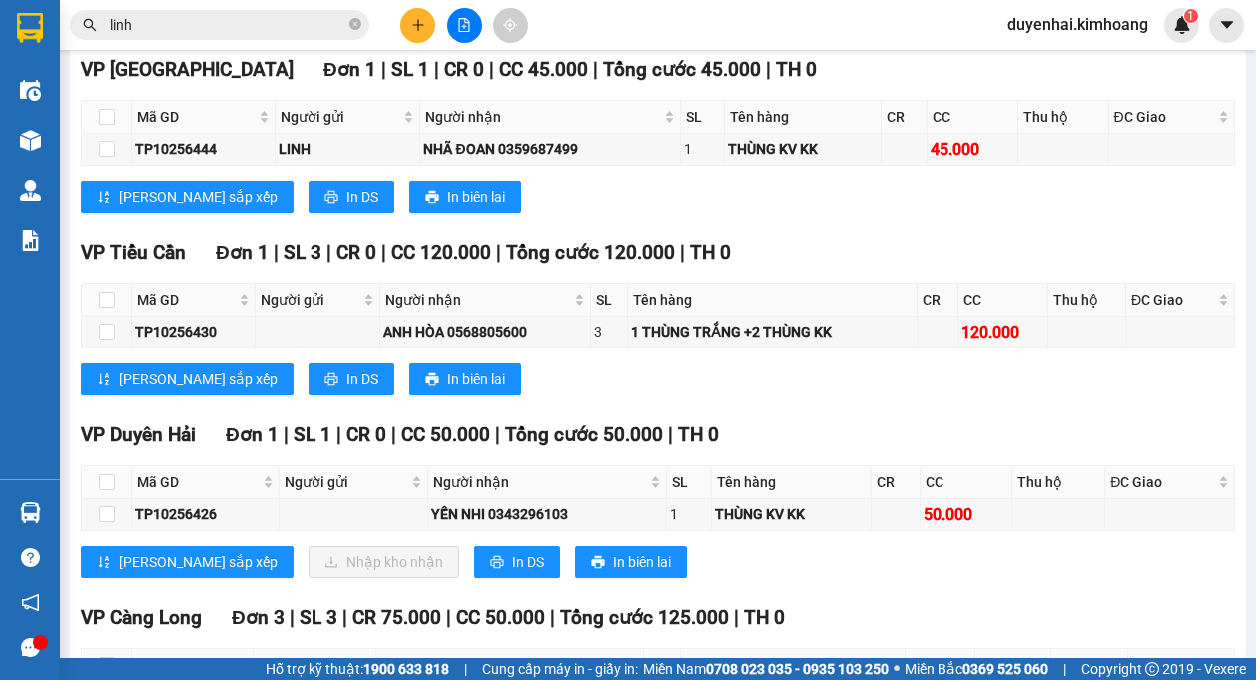
click at [354, 21] on icon "close-circle" at bounding box center [355, 24] width 12 height 12
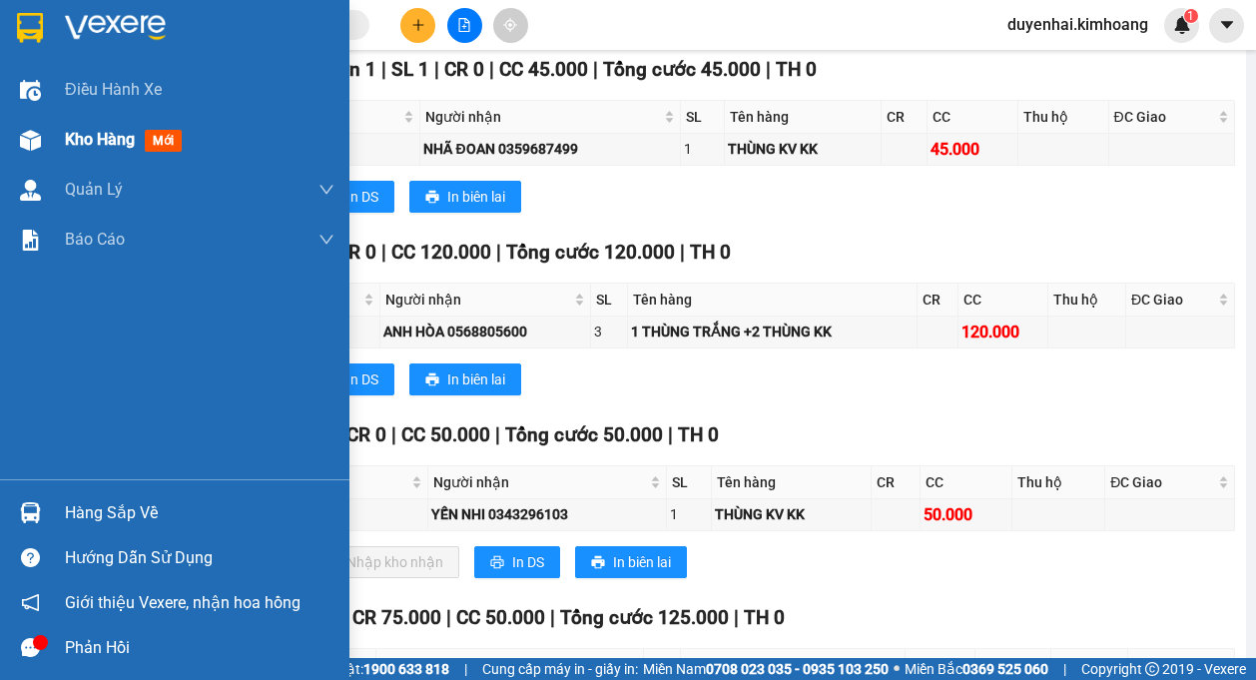
click at [82, 153] on div "Kho hàng mới" at bounding box center [200, 140] width 270 height 50
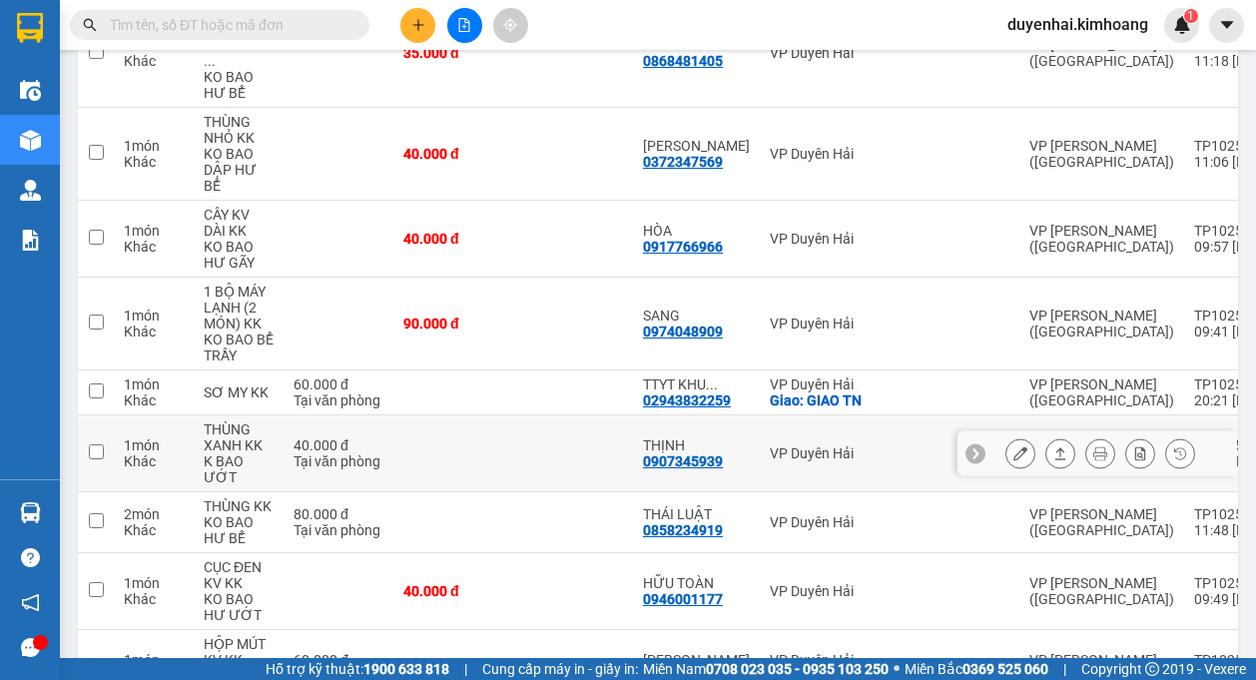
scroll to position [236, 0]
